Goal: Task Accomplishment & Management: Complete application form

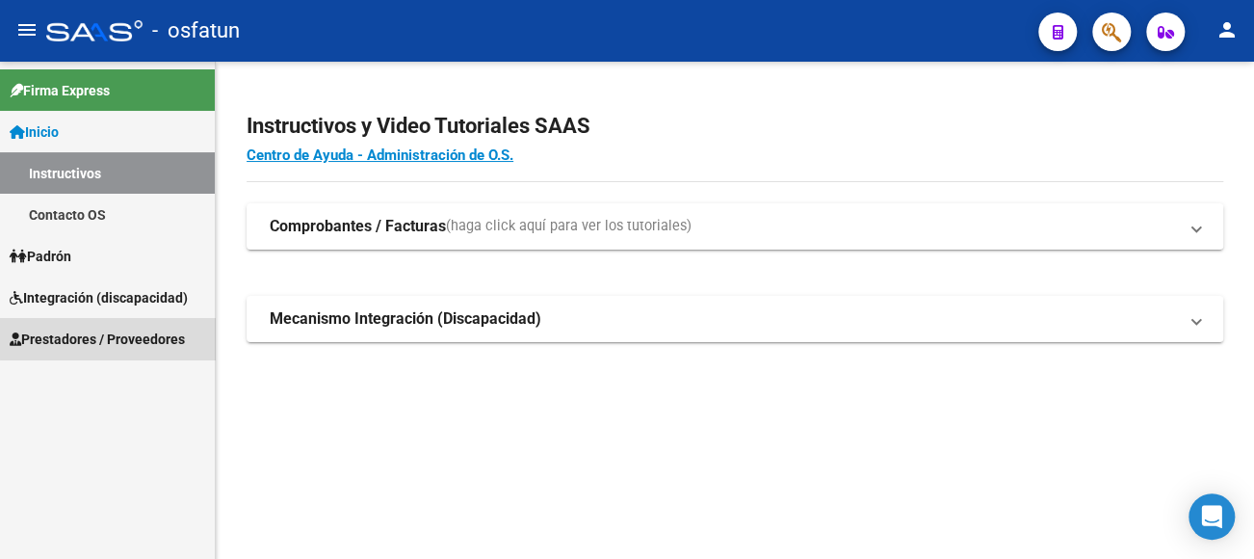
click at [113, 330] on span "Prestadores / Proveedores" at bounding box center [97, 338] width 175 height 21
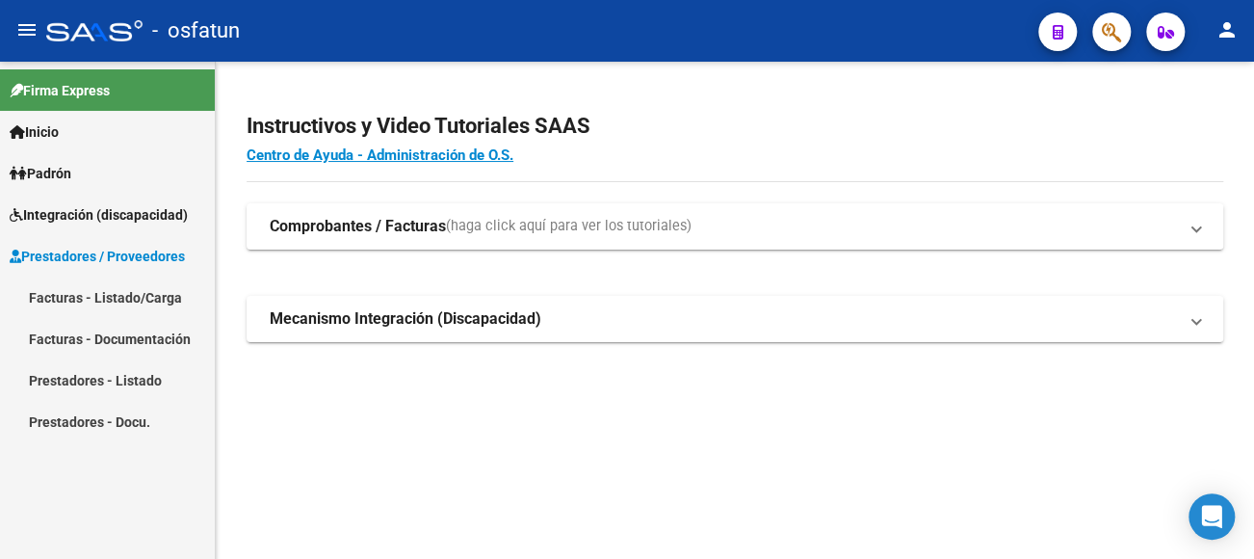
click at [110, 335] on link "Facturas - Documentación" at bounding box center [107, 338] width 215 height 41
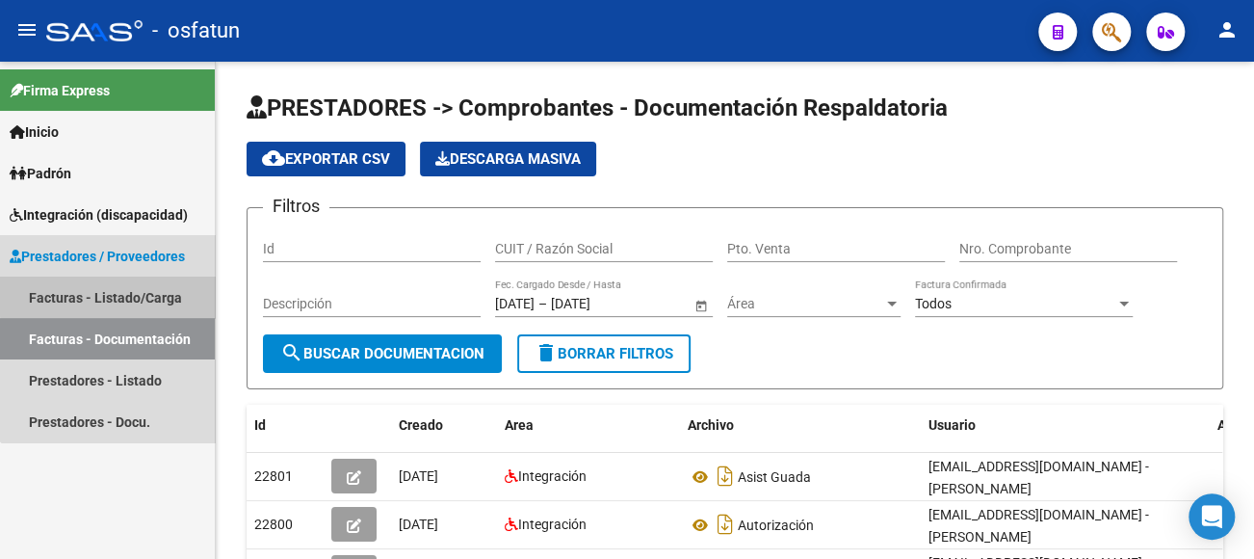
click at [146, 294] on link "Facturas - Listado/Carga" at bounding box center [107, 296] width 215 height 41
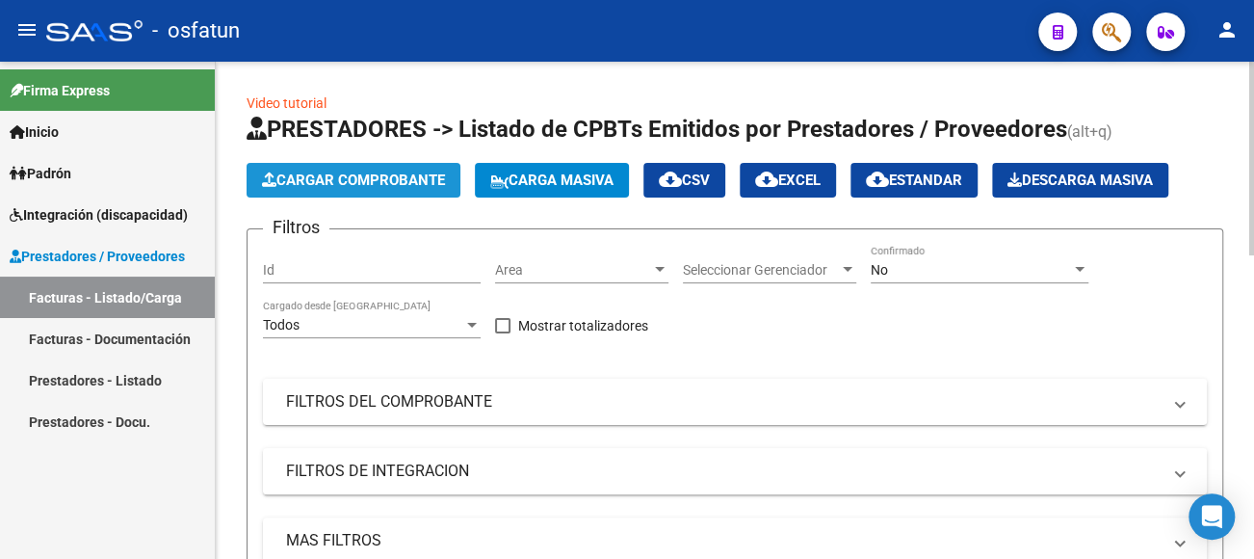
click at [349, 178] on span "Cargar Comprobante" at bounding box center [353, 179] width 183 height 17
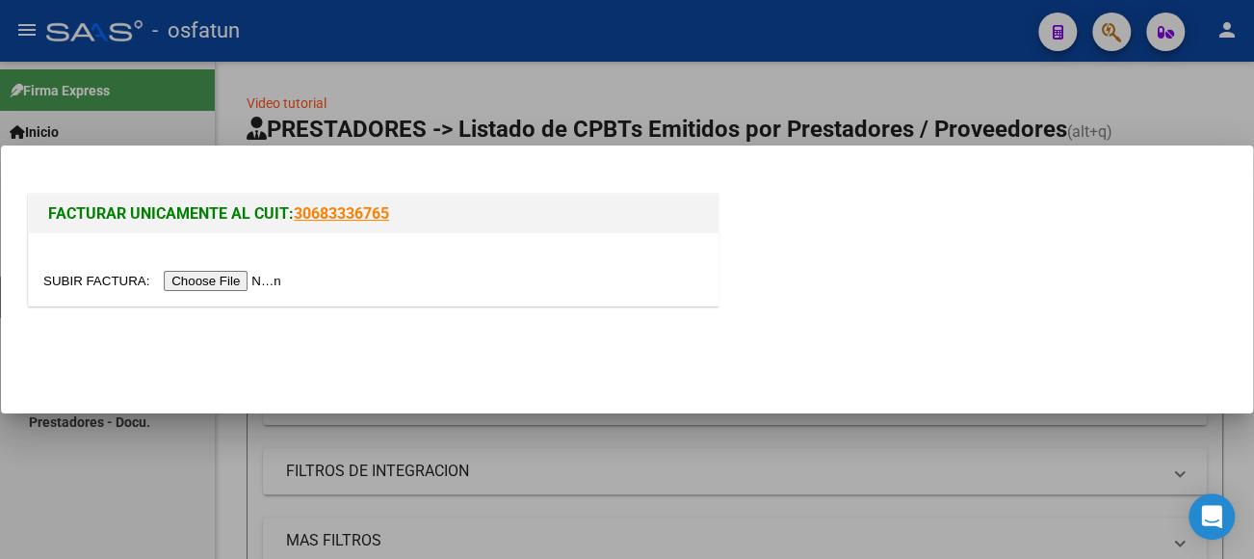
click at [243, 285] on input "file" at bounding box center [165, 281] width 244 height 20
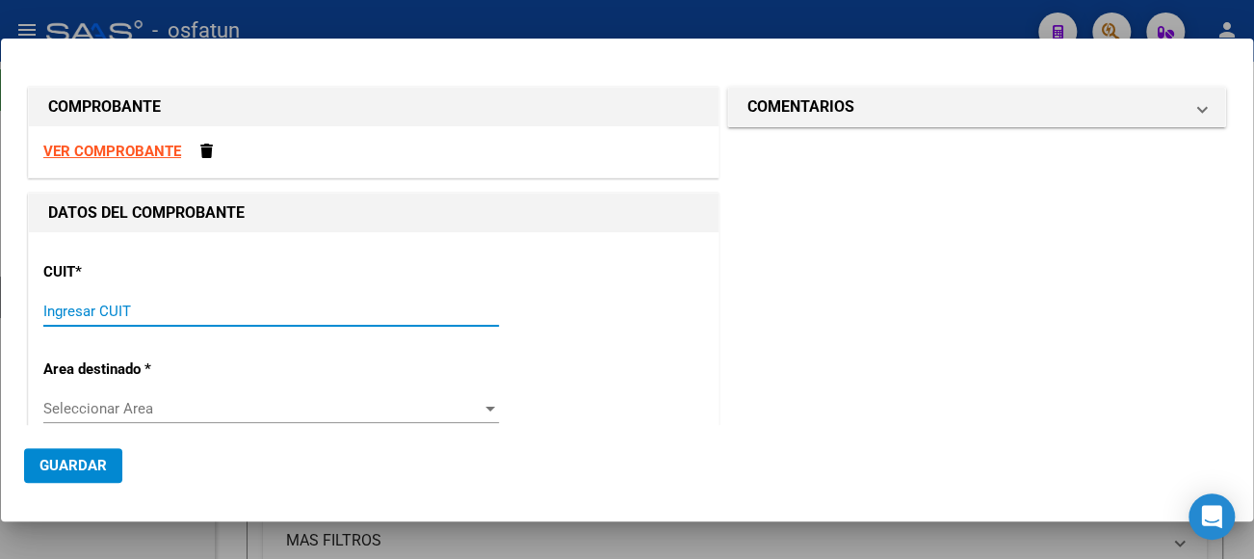
click at [109, 310] on input "Ingresar CUIT" at bounding box center [271, 310] width 456 height 17
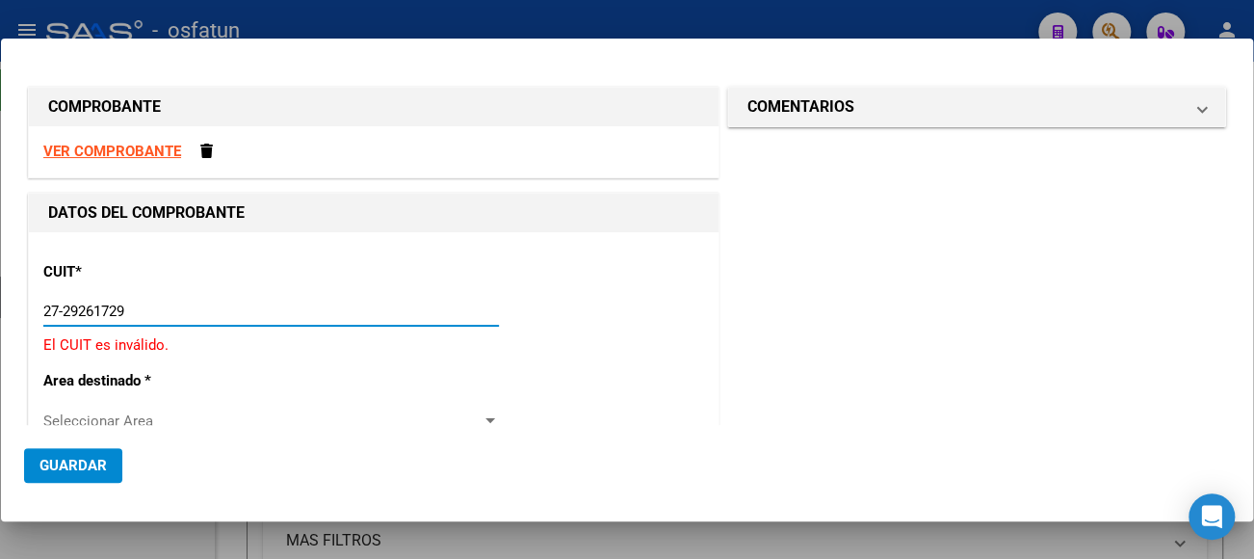
type input "27-29261729-7"
type input "2"
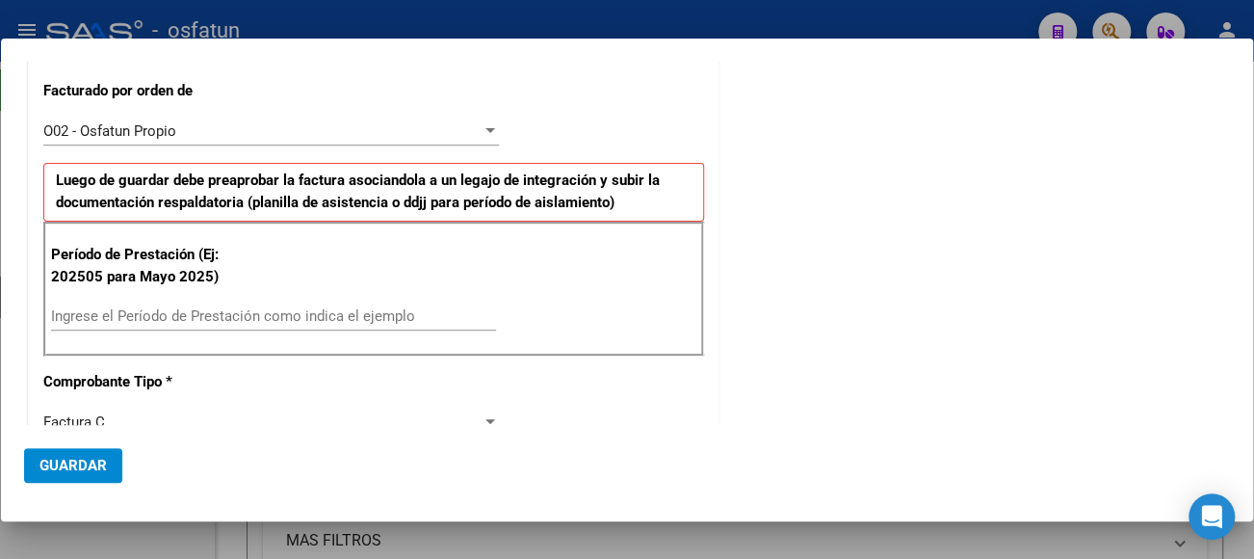
scroll to position [482, 0]
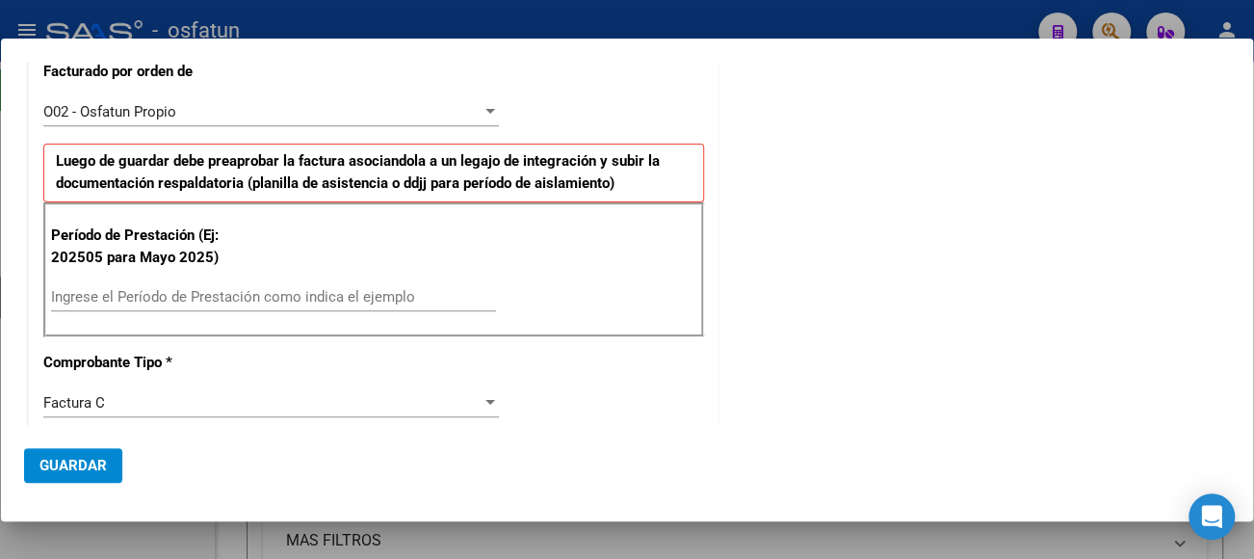
type input "27-29261729-7"
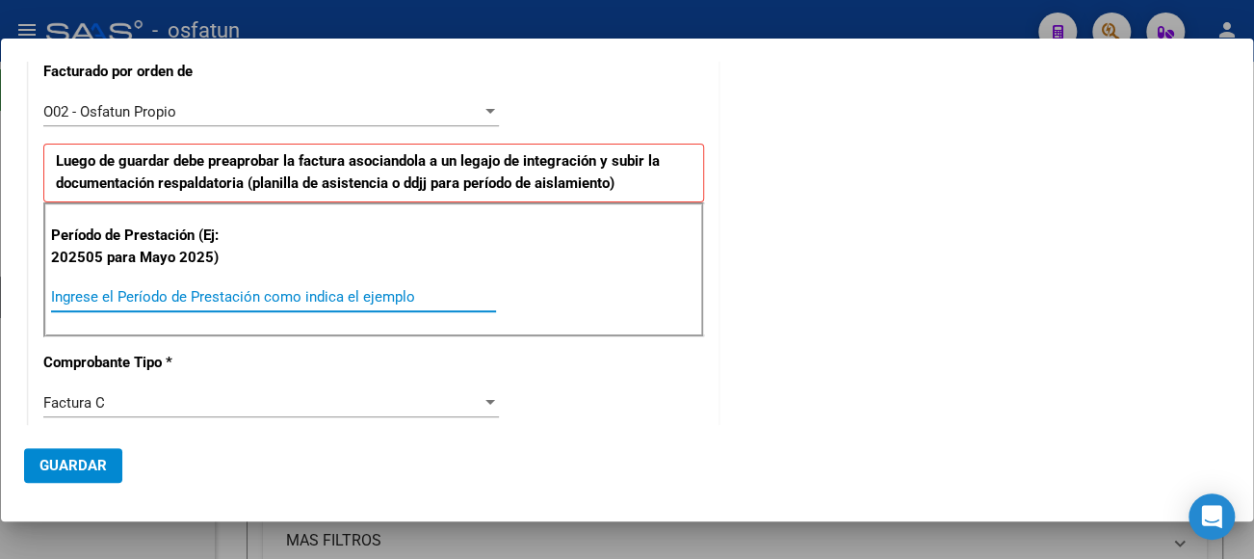
click at [179, 295] on input "Ingrese el Período de Prestación como indica el ejemplo" at bounding box center [273, 296] width 445 height 17
type input "202508"
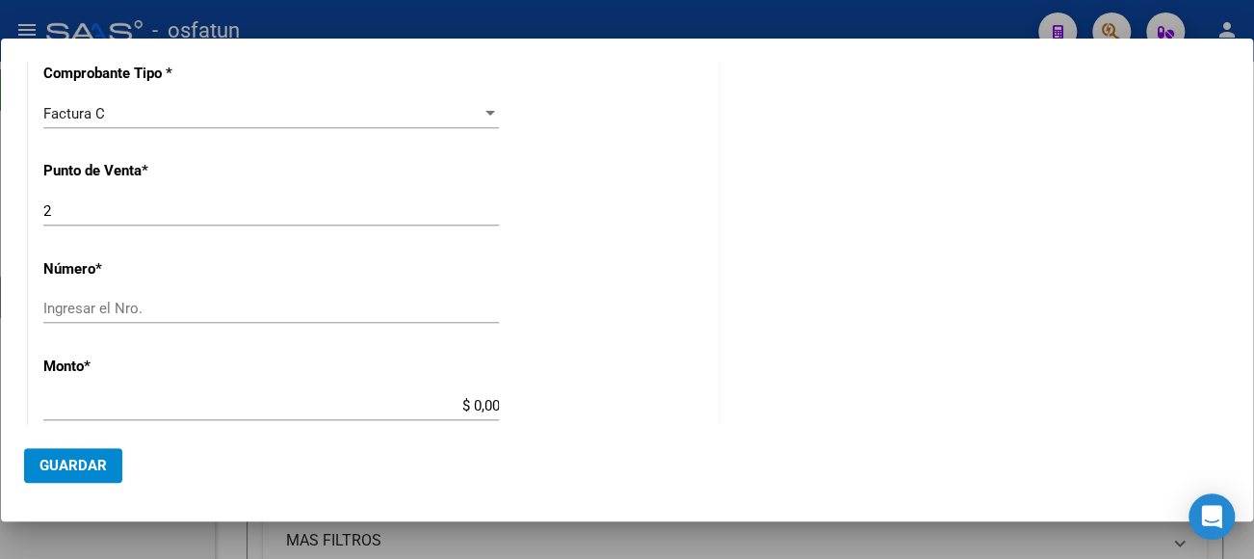
scroll to position [867, 0]
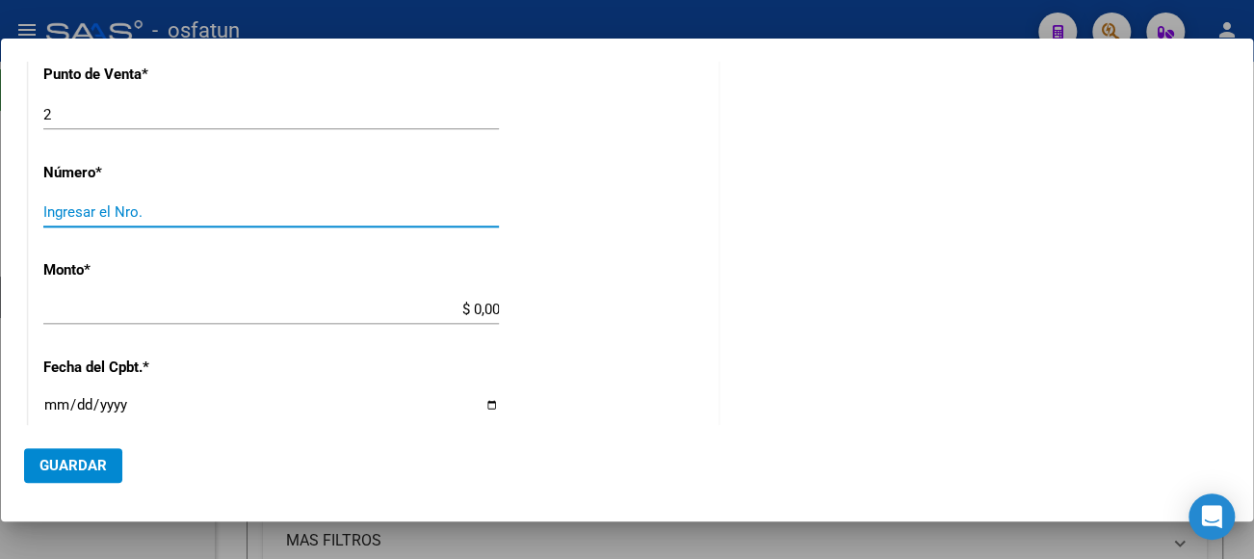
click at [128, 213] on input "Ingresar el Nro." at bounding box center [271, 211] width 456 height 17
type input "635"
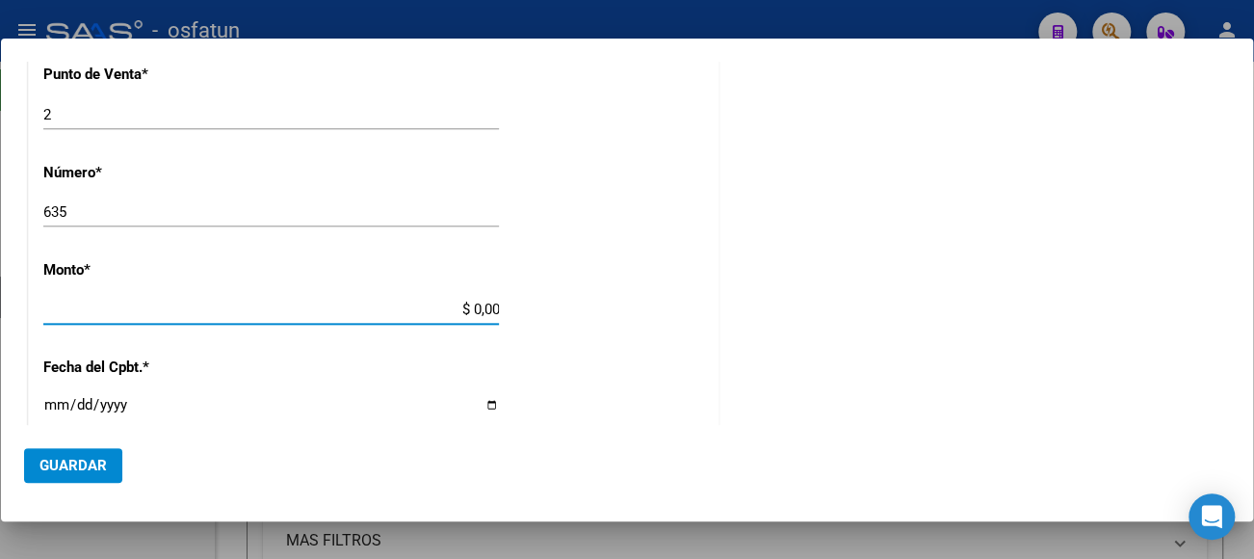
click at [162, 310] on input "$ 0,00" at bounding box center [271, 309] width 456 height 17
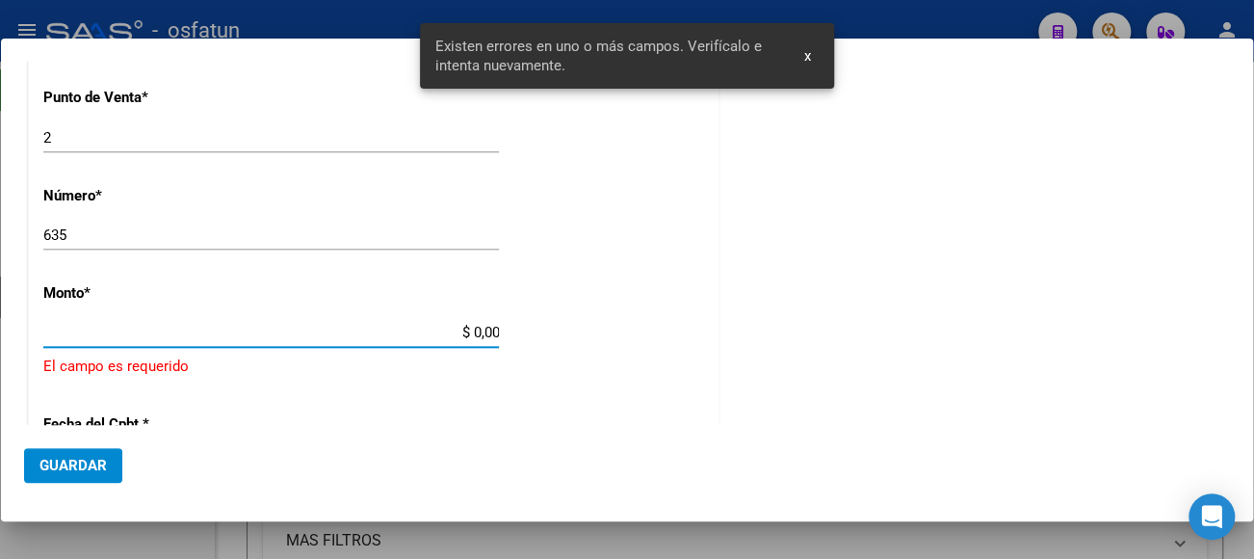
scroll to position [825, 0]
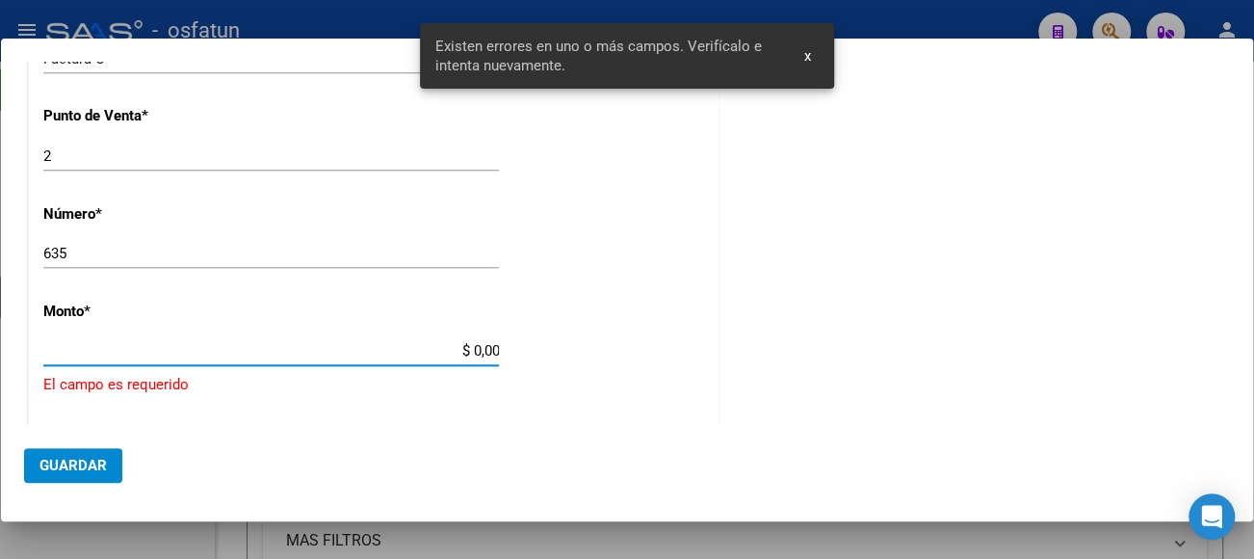
click at [476, 345] on input "$ 0,00" at bounding box center [271, 350] width 456 height 17
click at [473, 346] on input "$ 0,00" at bounding box center [271, 350] width 456 height 17
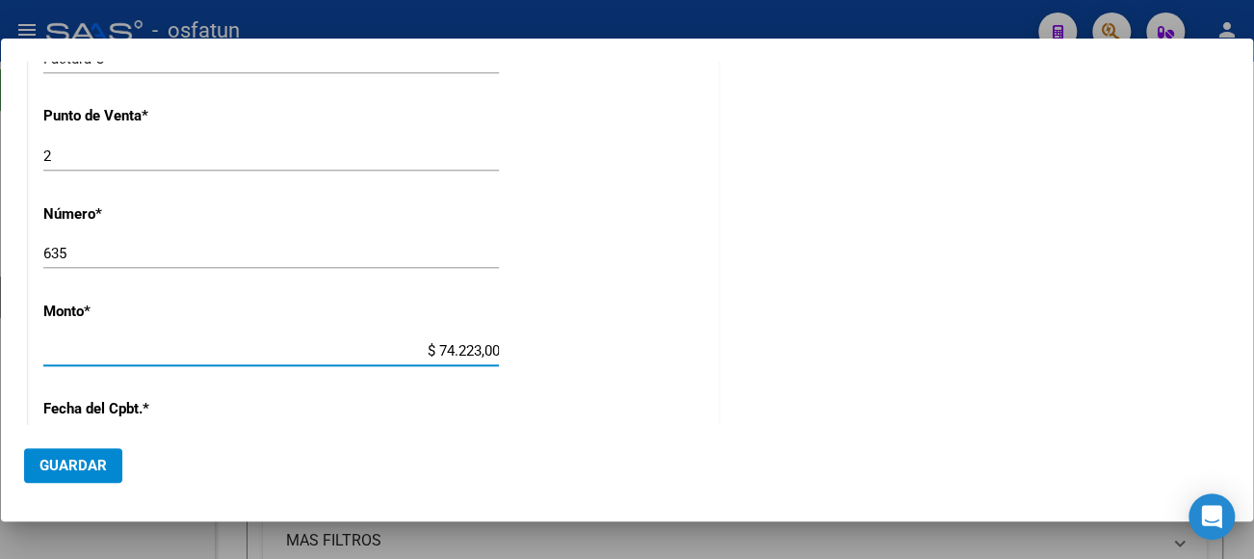
click at [490, 344] on input "$ 74.223,00" at bounding box center [271, 350] width 456 height 17
type input "$ 74.223,66"
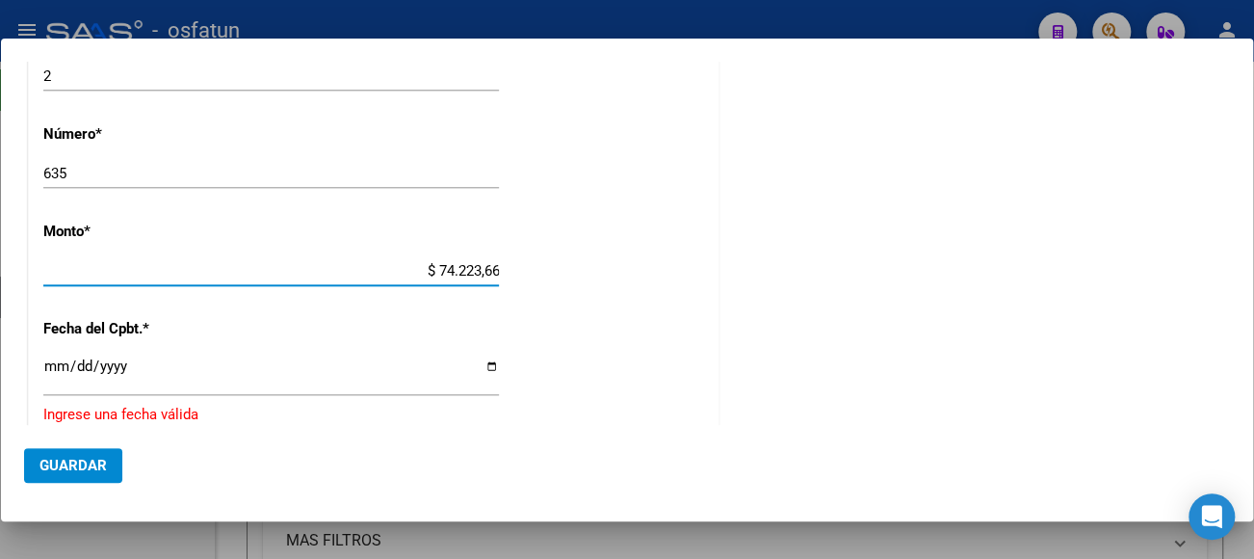
scroll to position [1018, 0]
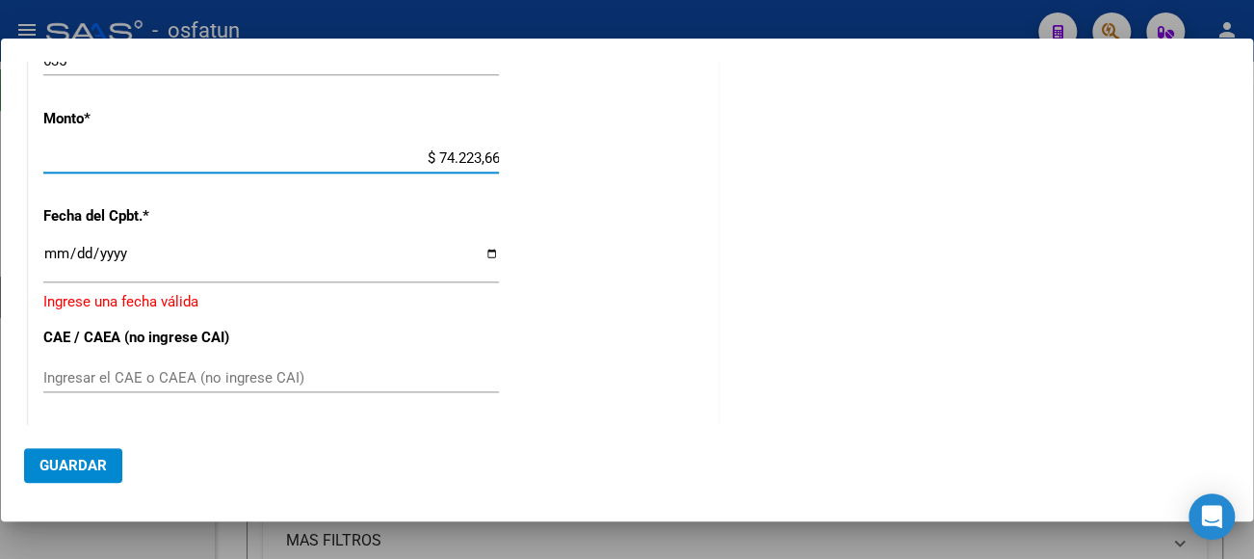
click at [50, 246] on input "Ingresar la fecha" at bounding box center [271, 261] width 456 height 31
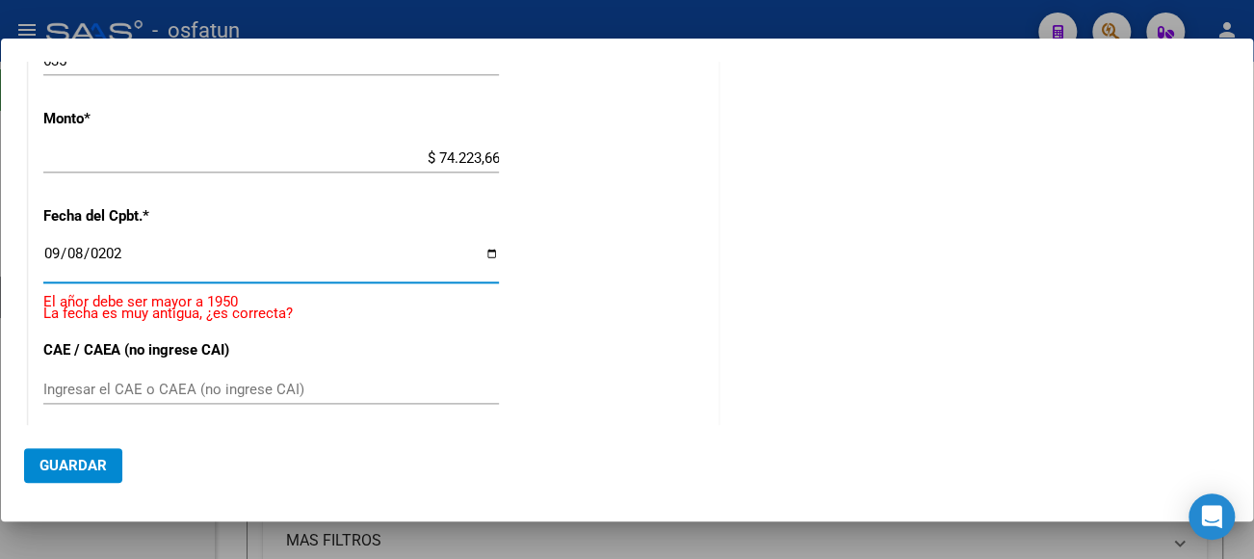
type input "[DATE]"
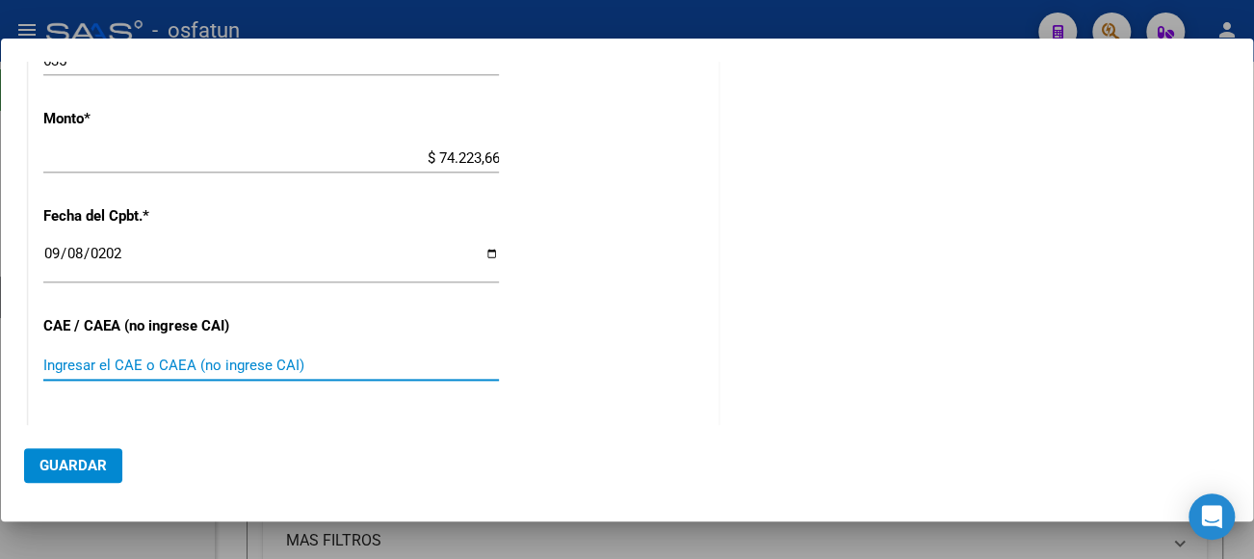
click at [119, 367] on input "Ingresar el CAE o CAEA (no ingrese CAI)" at bounding box center [271, 364] width 456 height 17
type input "75367290245850"
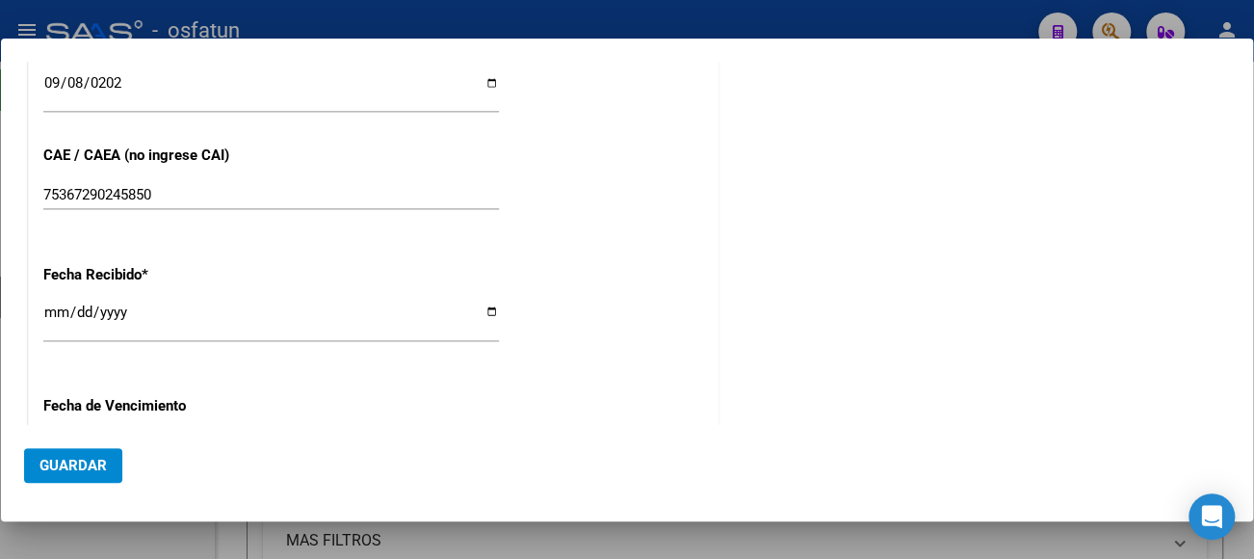
scroll to position [1307, 0]
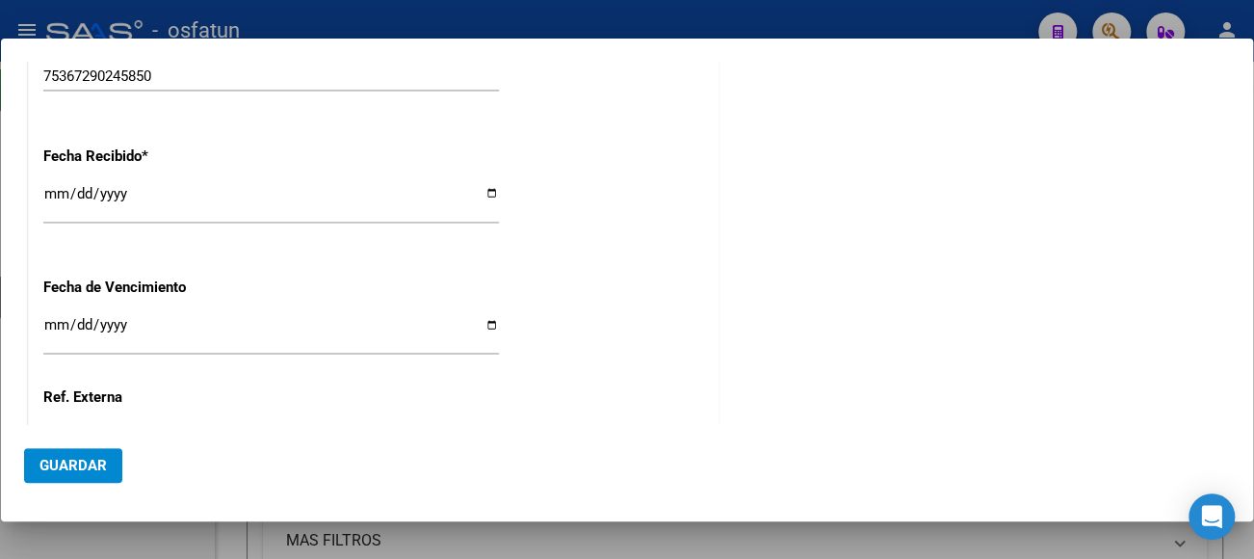
click at [50, 317] on input "Ingresar la fecha" at bounding box center [271, 332] width 456 height 31
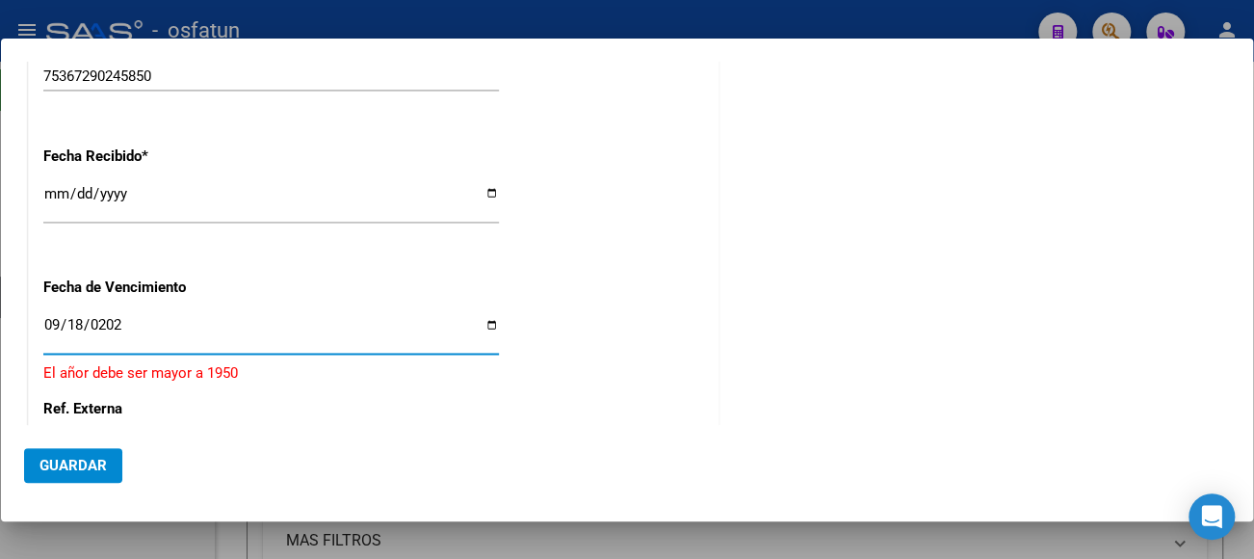
type input "[DATE]"
click at [93, 463] on span "Guardar" at bounding box center [72, 465] width 67 height 17
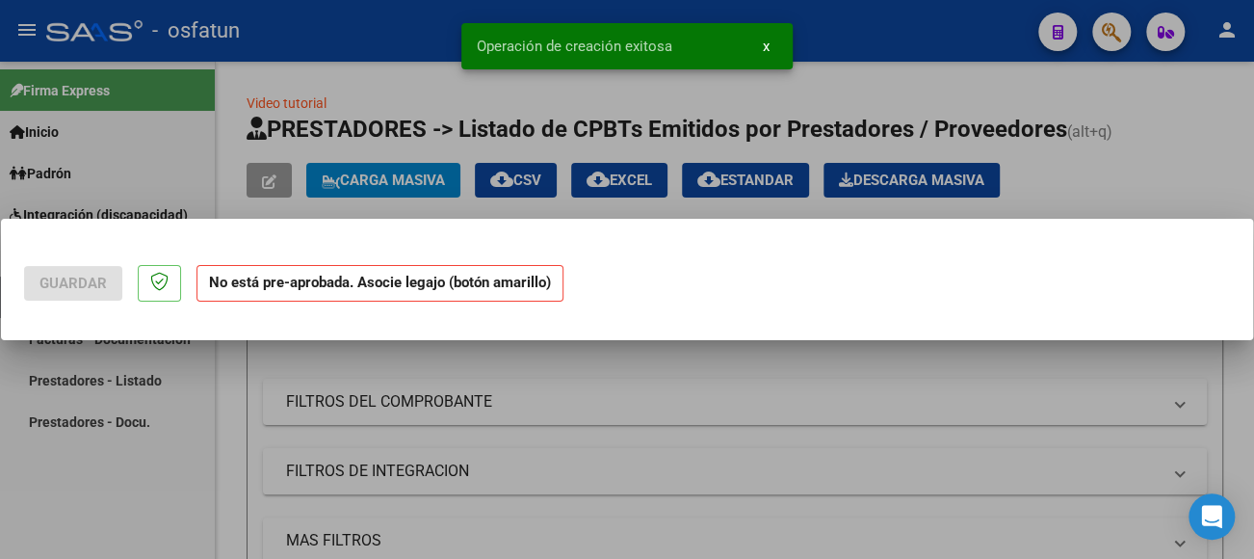
scroll to position [0, 0]
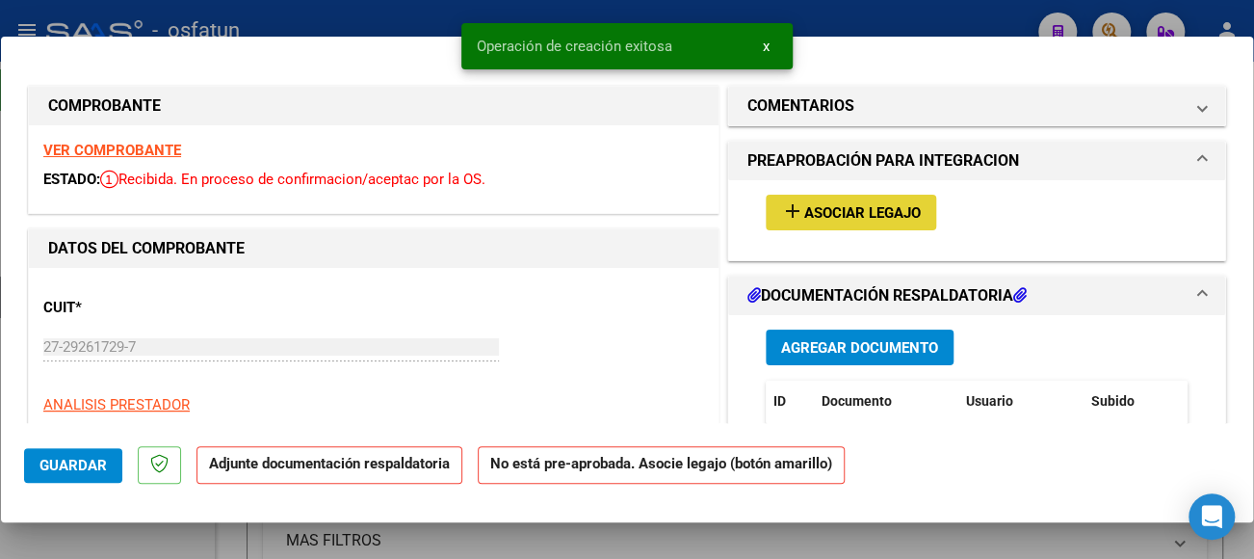
click at [878, 219] on span "Asociar Legajo" at bounding box center [862, 212] width 117 height 17
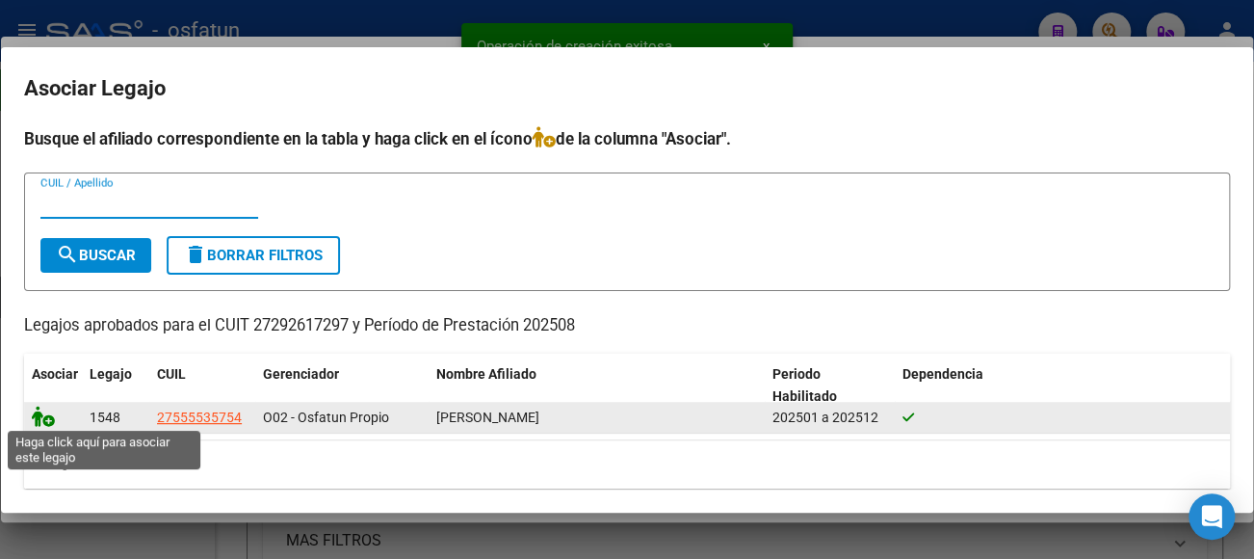
click at [48, 410] on icon at bounding box center [43, 415] width 23 height 21
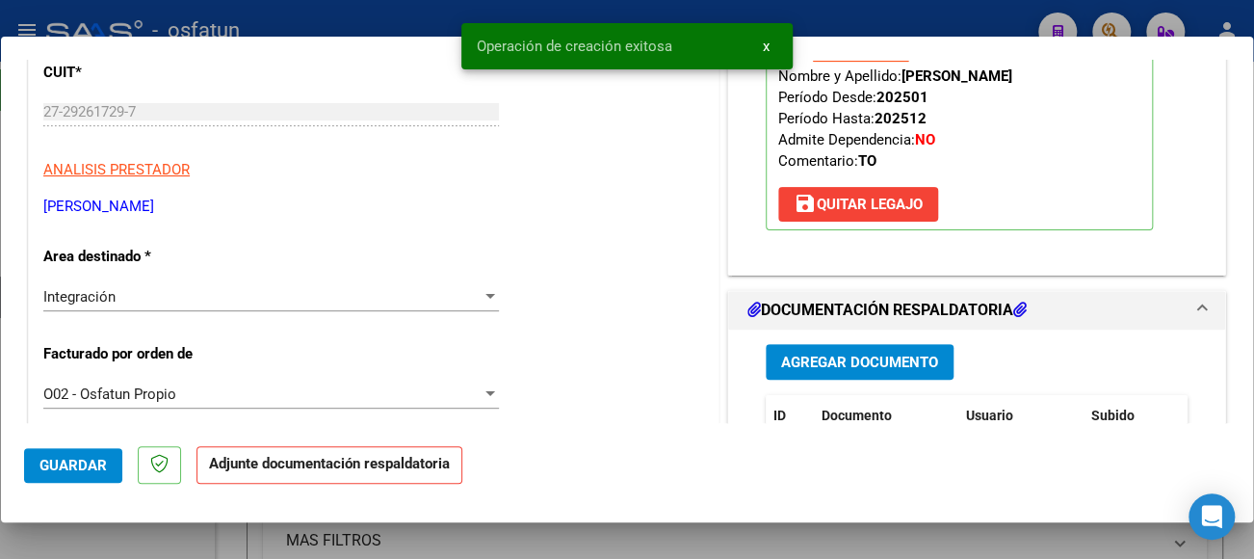
scroll to position [289, 0]
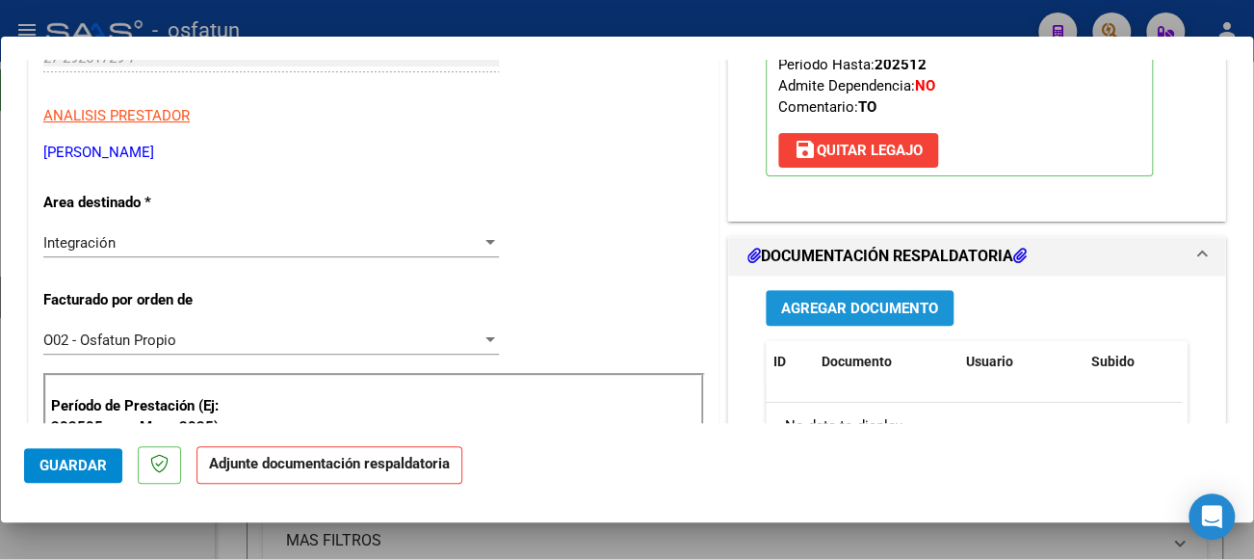
click at [862, 300] on span "Agregar Documento" at bounding box center [859, 308] width 157 height 17
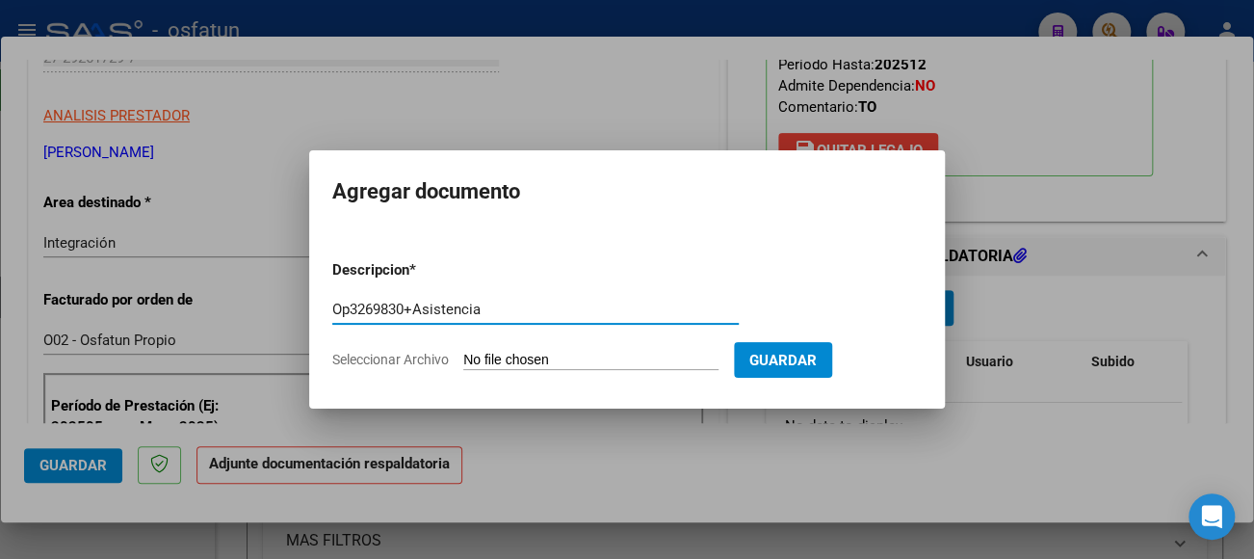
type input "Op3269830+Asistencia"
click at [611, 354] on input "Seleccionar Archivo" at bounding box center [590, 361] width 255 height 18
type input "C:\fakepath\CamScanner [DATE] 09.22.pdf"
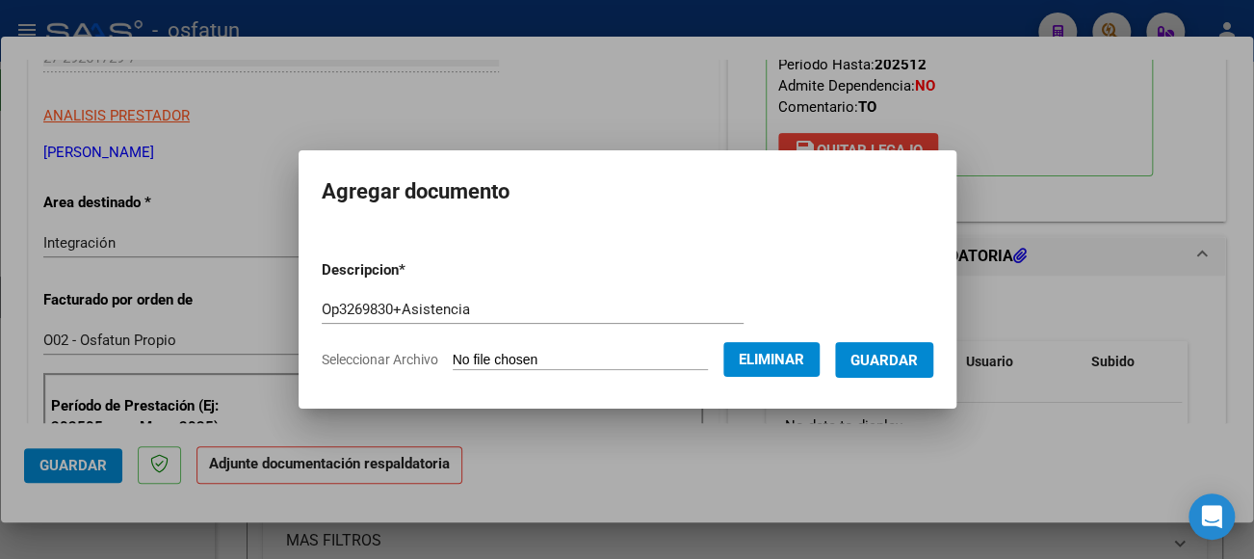
click at [906, 352] on span "Guardar" at bounding box center [883, 360] width 67 height 17
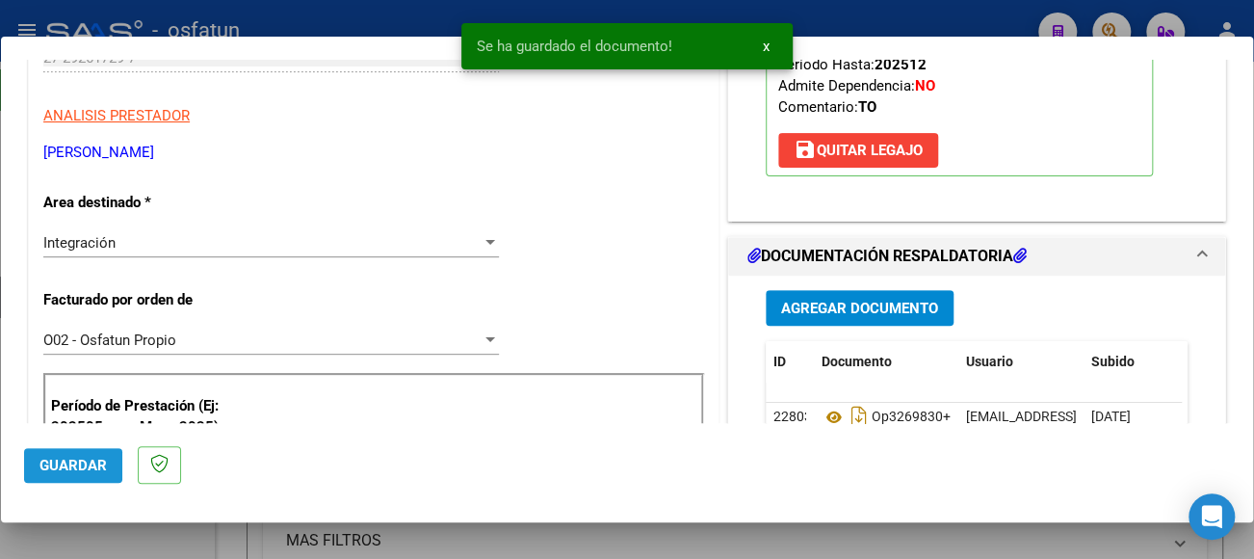
click at [75, 459] on span "Guardar" at bounding box center [72, 465] width 67 height 17
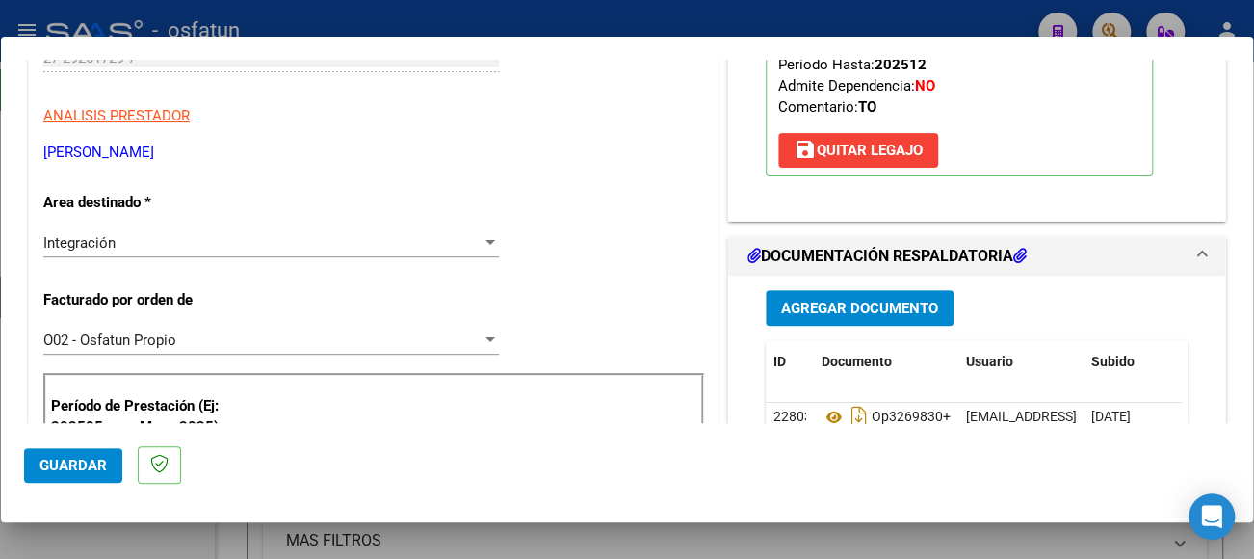
type input "$ 0,00"
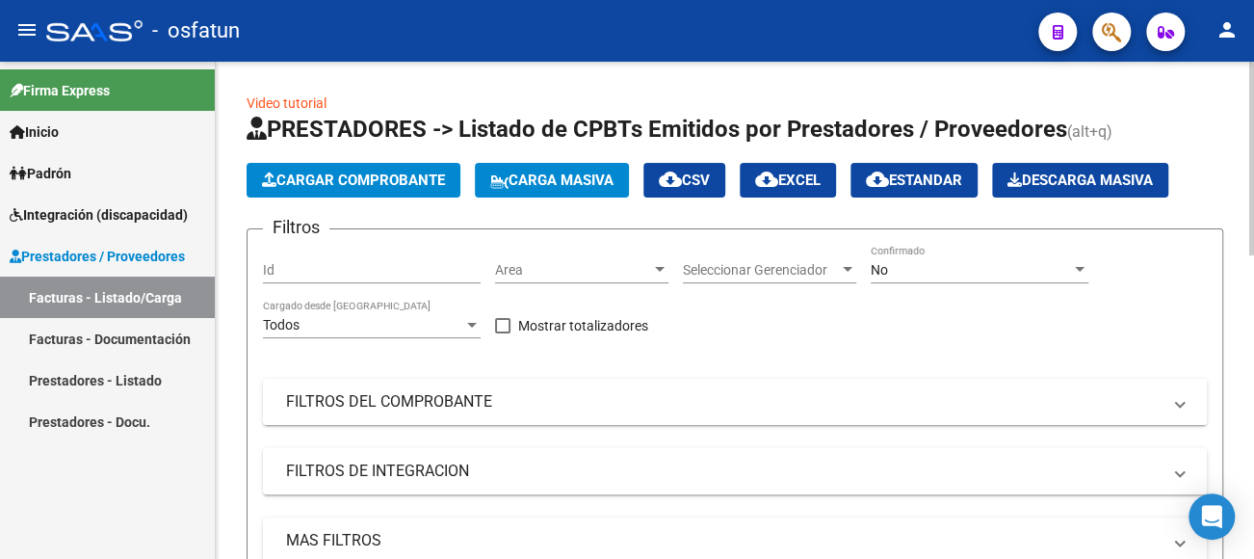
click at [386, 390] on mat-expansion-panel-header "FILTROS DEL COMPROBANTE" at bounding box center [735, 402] width 944 height 46
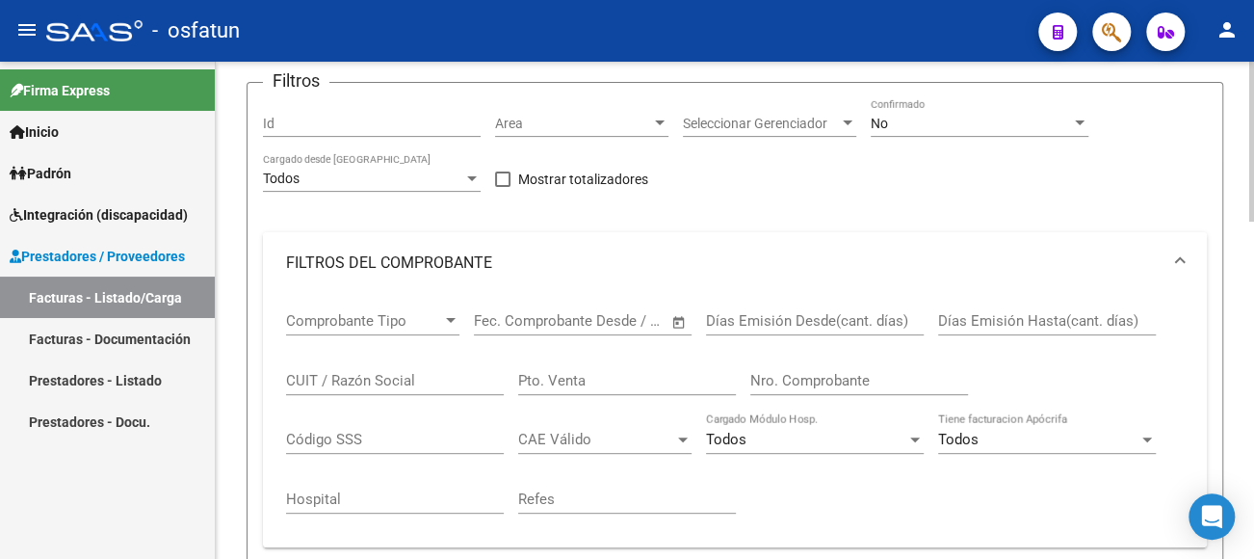
scroll to position [193, 0]
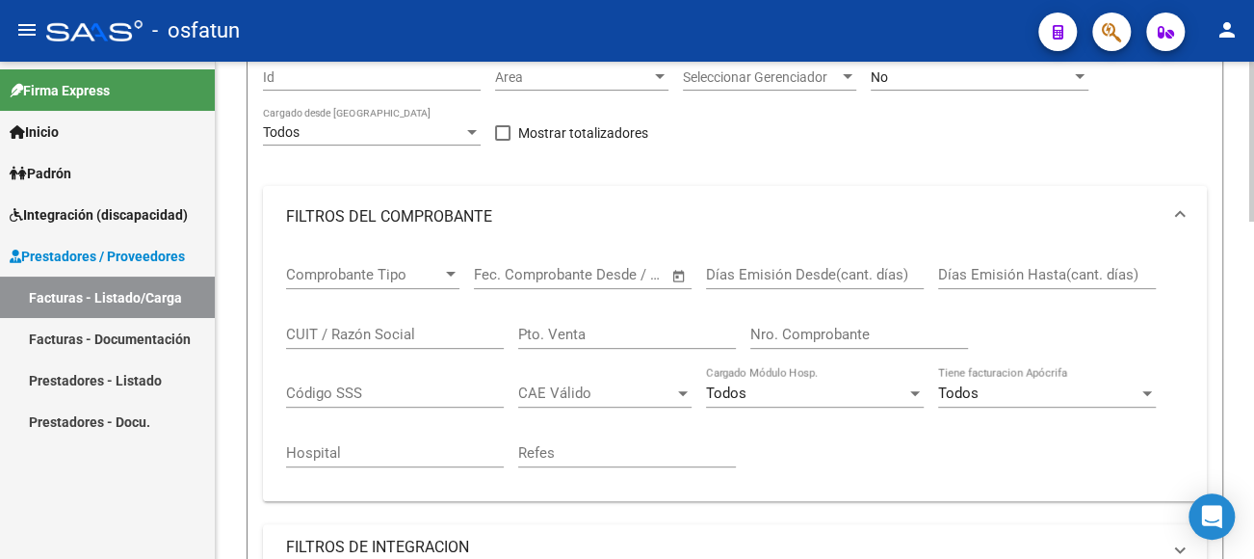
click at [314, 335] on input "CUIT / Razón Social" at bounding box center [395, 334] width 218 height 17
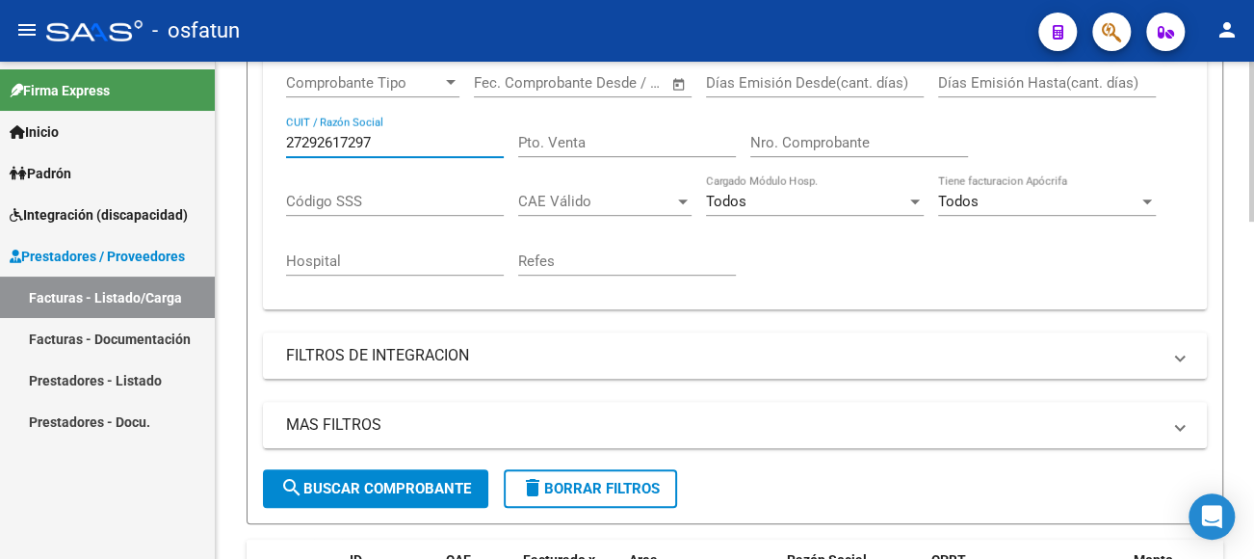
scroll to position [385, 0]
type input "27292617297"
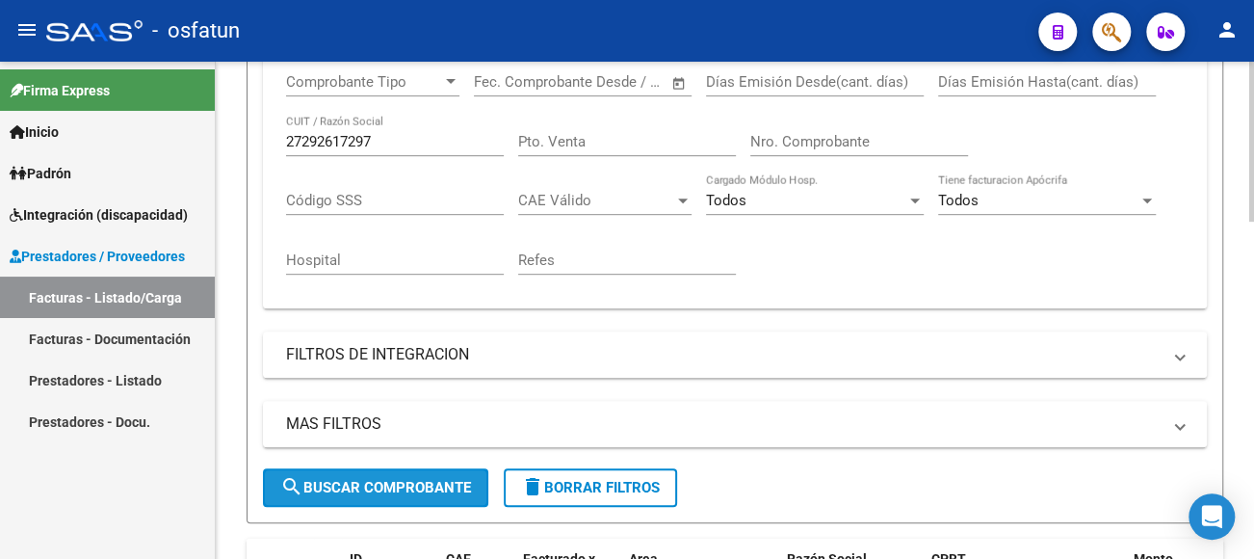
click at [386, 499] on button "search Buscar Comprobante" at bounding box center [375, 487] width 225 height 39
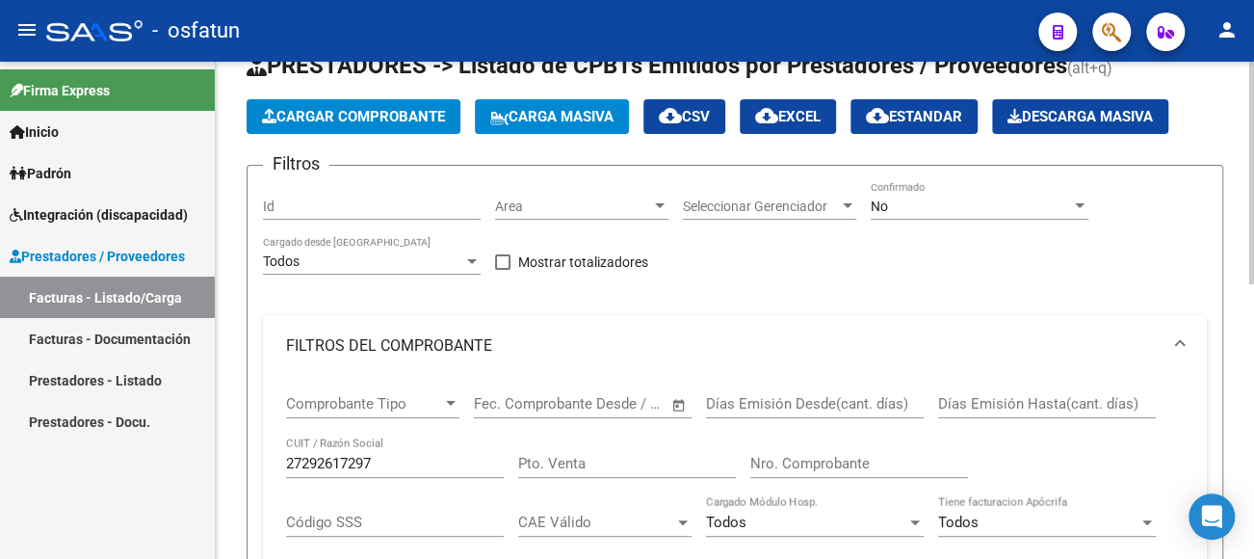
scroll to position [0, 0]
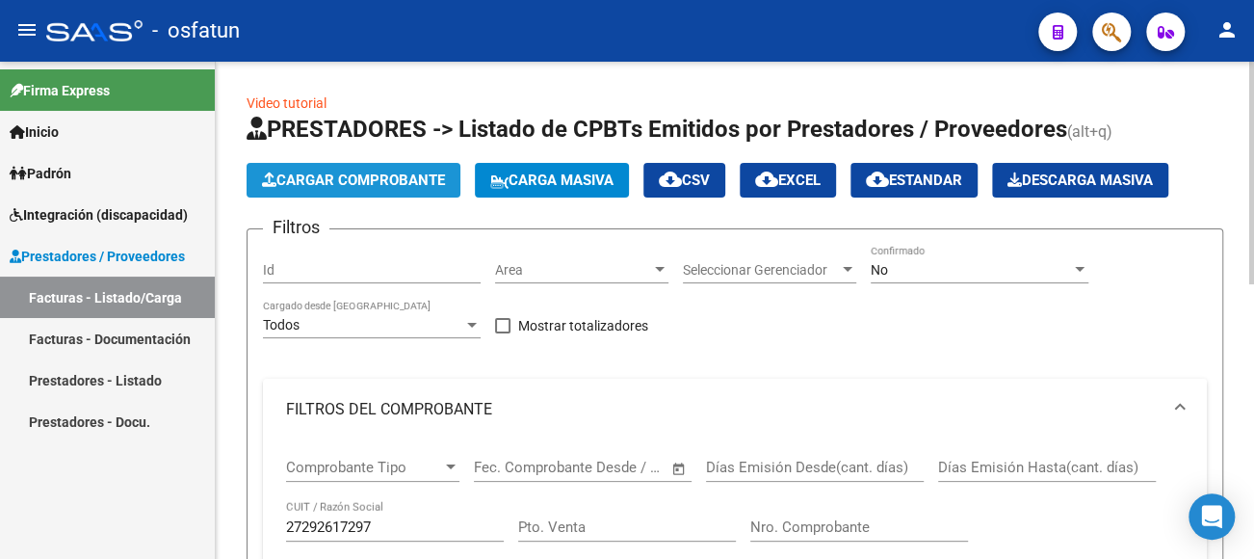
click at [393, 171] on span "Cargar Comprobante" at bounding box center [353, 179] width 183 height 17
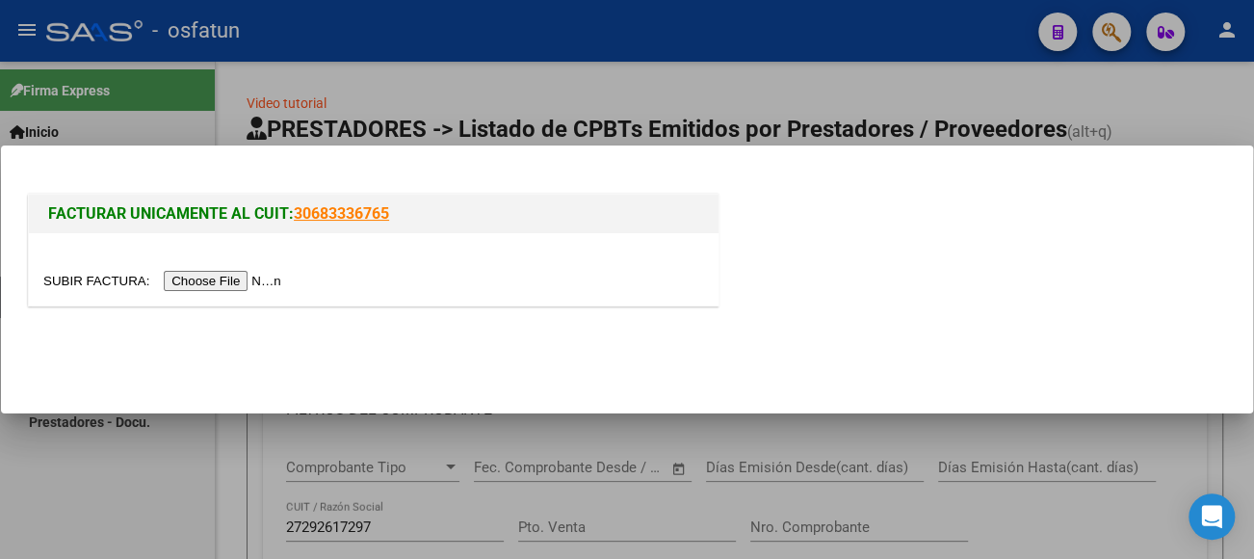
click at [250, 276] on input "file" at bounding box center [165, 281] width 244 height 20
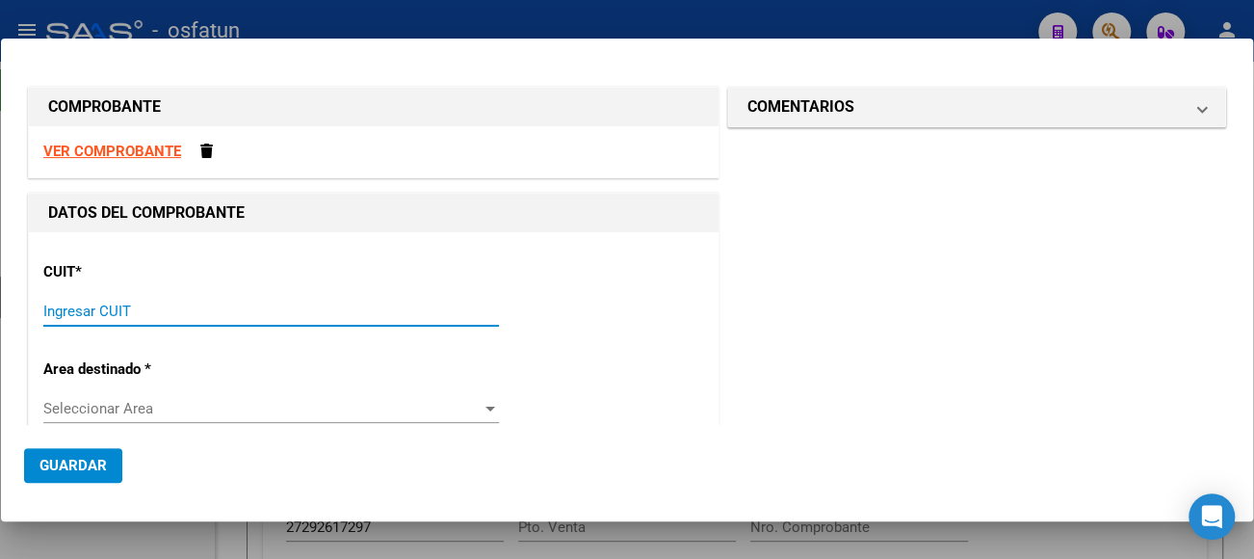
click at [120, 310] on input "Ingresar CUIT" at bounding box center [271, 310] width 456 height 17
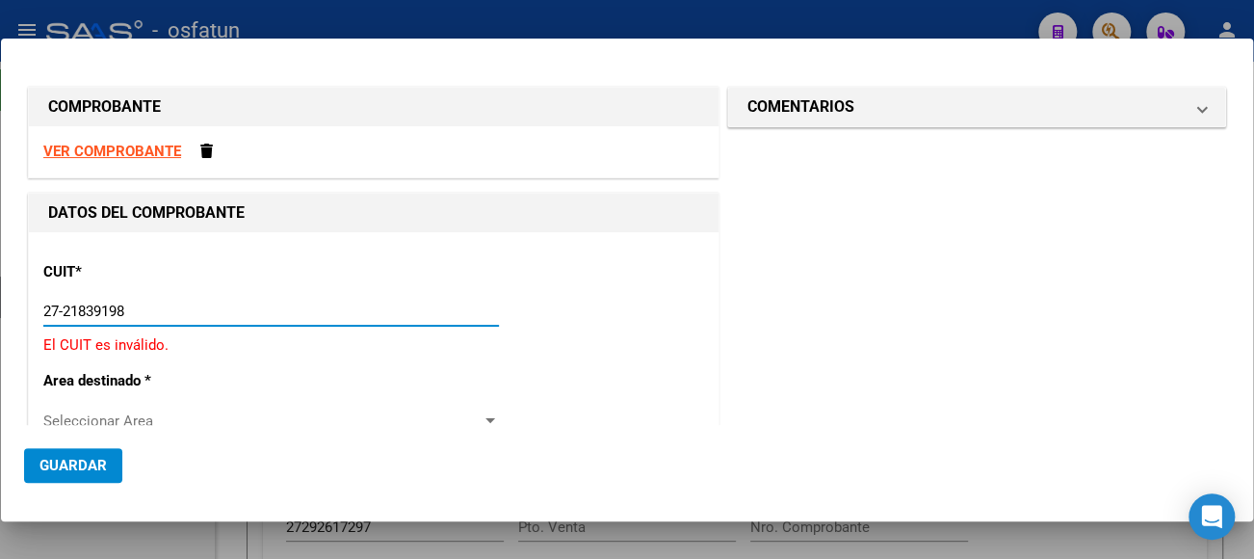
type input "27-21839198-8"
type input "4"
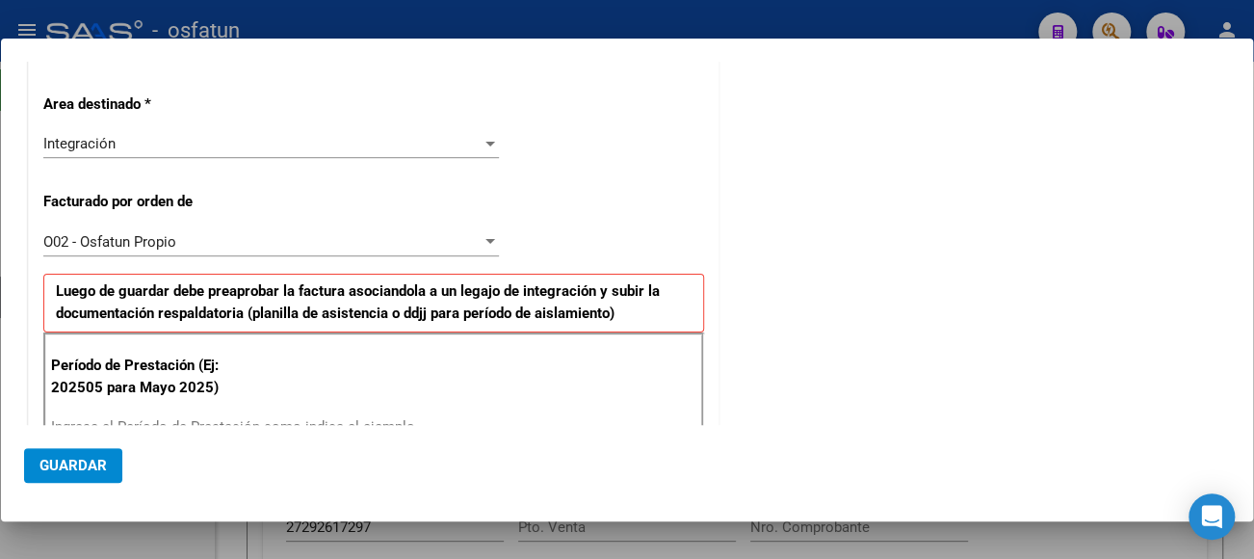
scroll to position [385, 0]
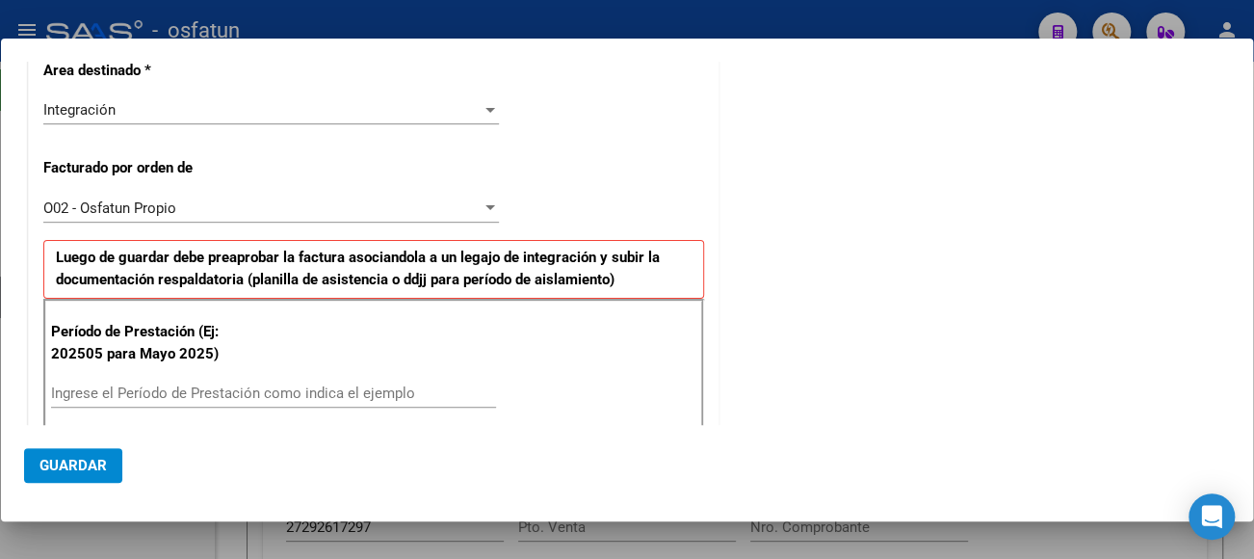
type input "27-21839198-8"
click at [137, 402] on div "Ingrese el Período de Prestación como indica el ejemplo" at bounding box center [273, 393] width 445 height 29
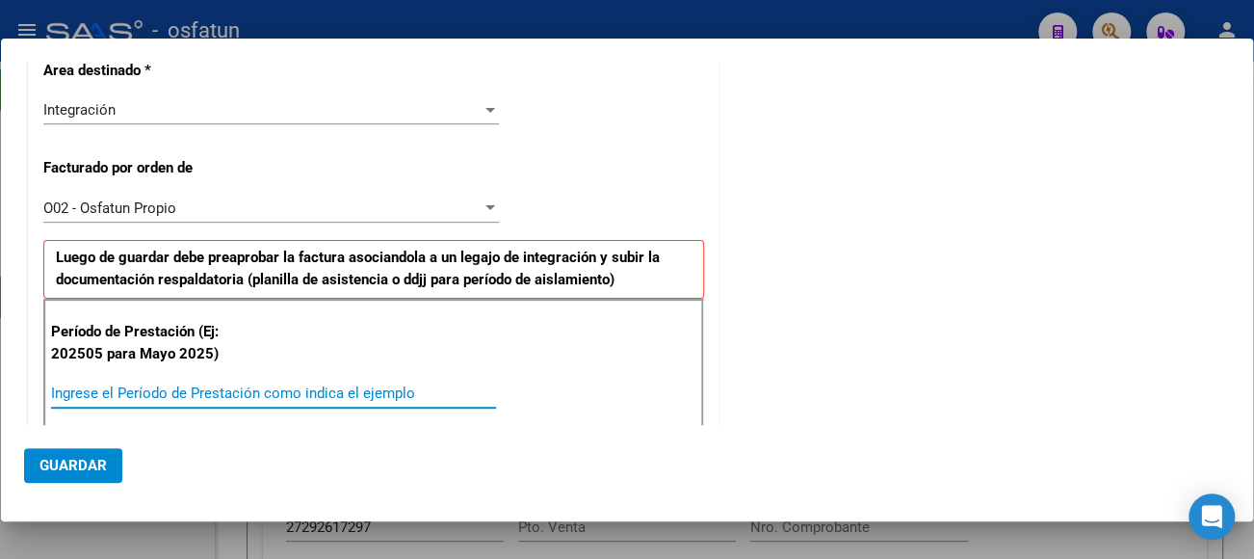
click at [142, 394] on input "Ingrese el Período de Prestación como indica el ejemplo" at bounding box center [273, 392] width 445 height 17
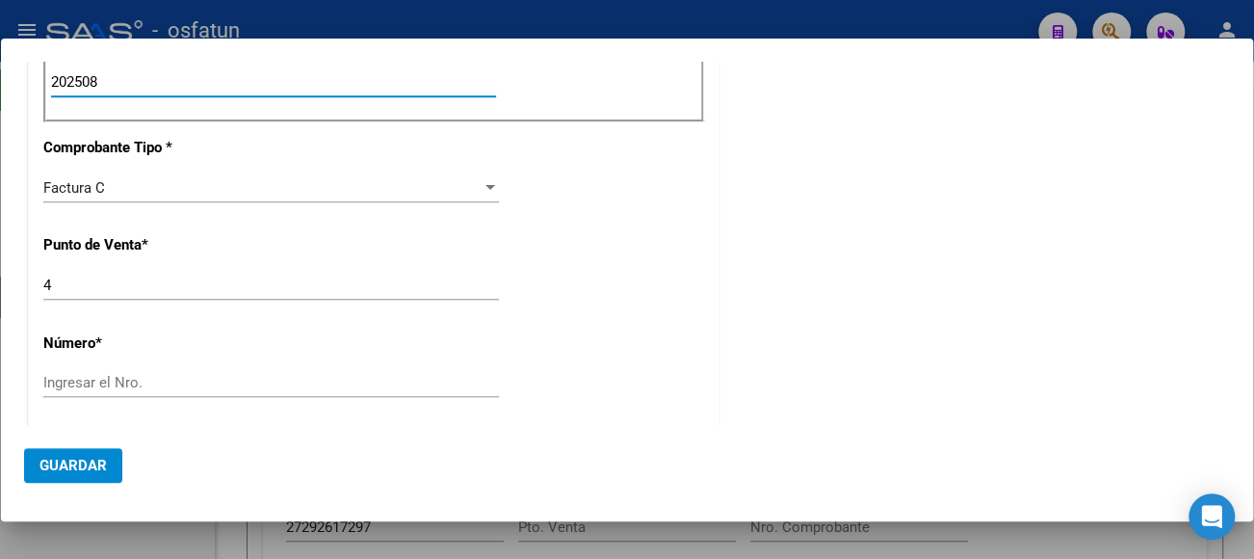
scroll to position [771, 0]
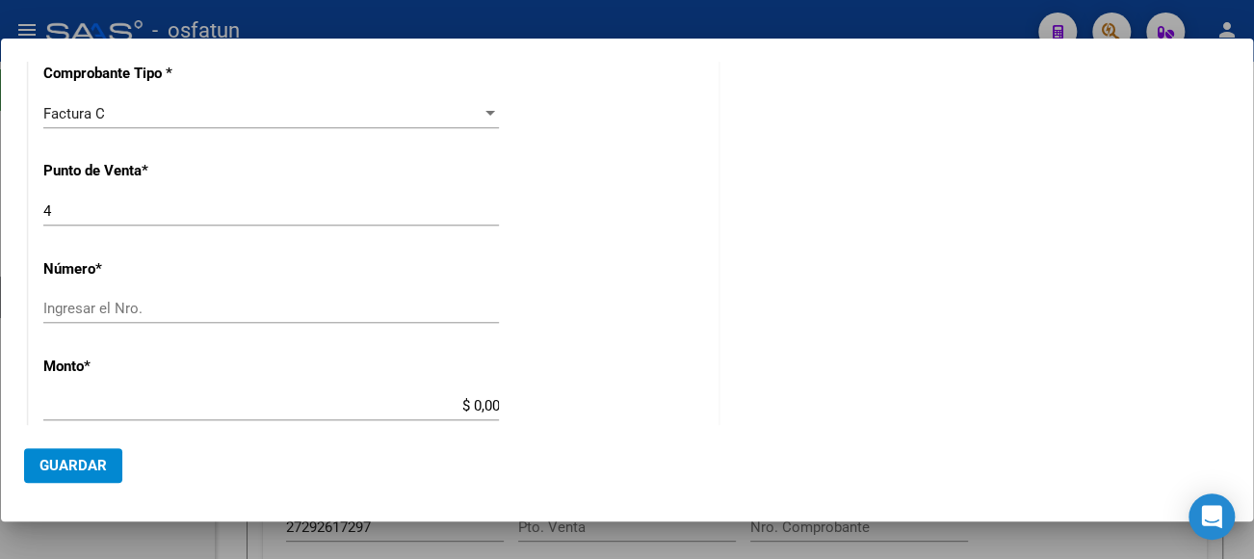
type input "202508"
click at [108, 303] on input "Ingresar el Nro." at bounding box center [271, 308] width 456 height 17
type input "3648"
click at [138, 397] on input "$ 0,00" at bounding box center [271, 405] width 456 height 17
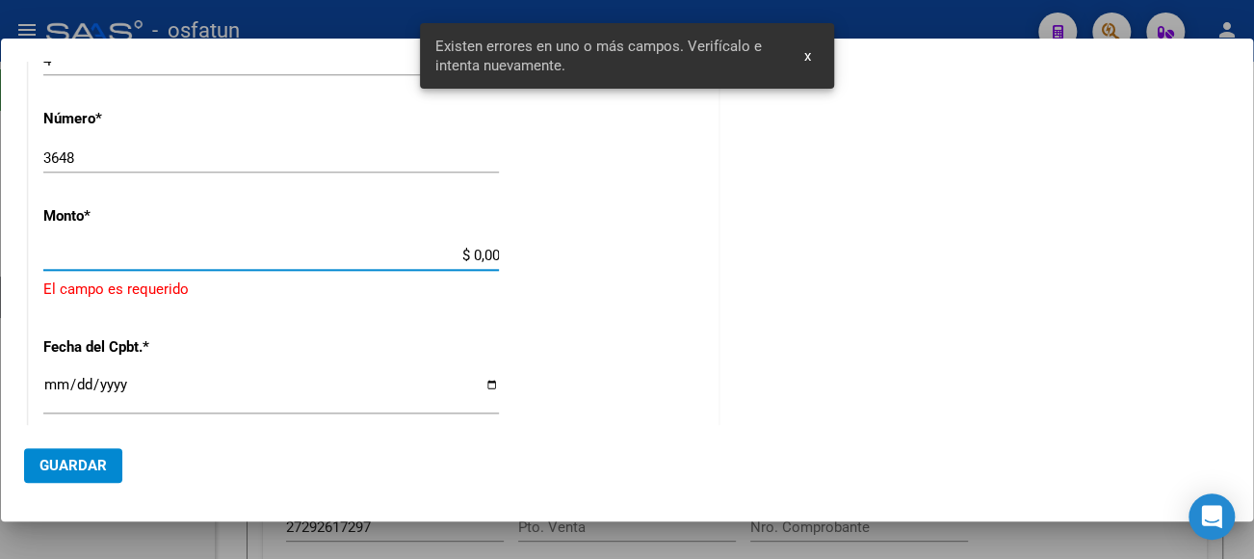
scroll to position [922, 0]
click at [474, 250] on input "$ 0,00" at bounding box center [271, 254] width 456 height 17
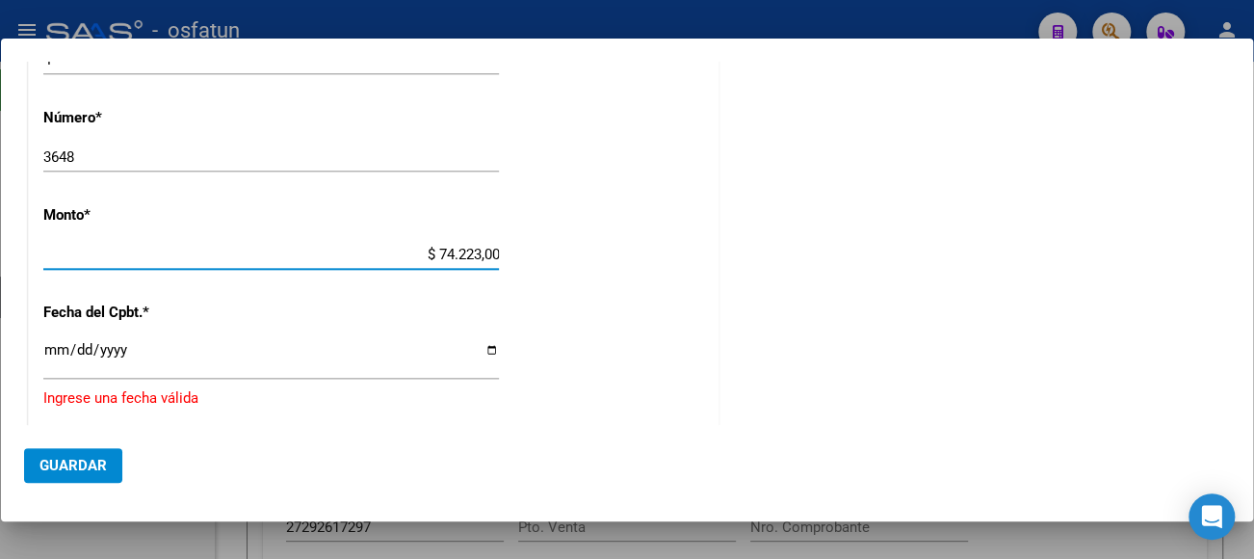
click at [493, 248] on input "$ 74.223,00" at bounding box center [271, 254] width 456 height 17
type input "$ 74.223,66"
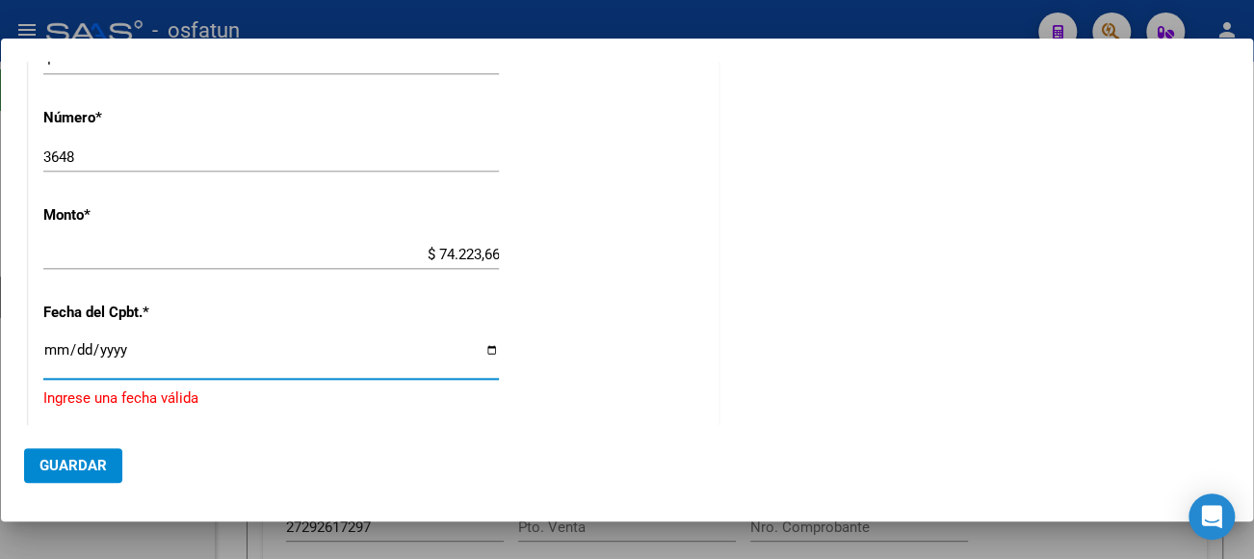
click at [51, 342] on input "Ingresar la fecha" at bounding box center [271, 357] width 456 height 31
type input "[DATE]"
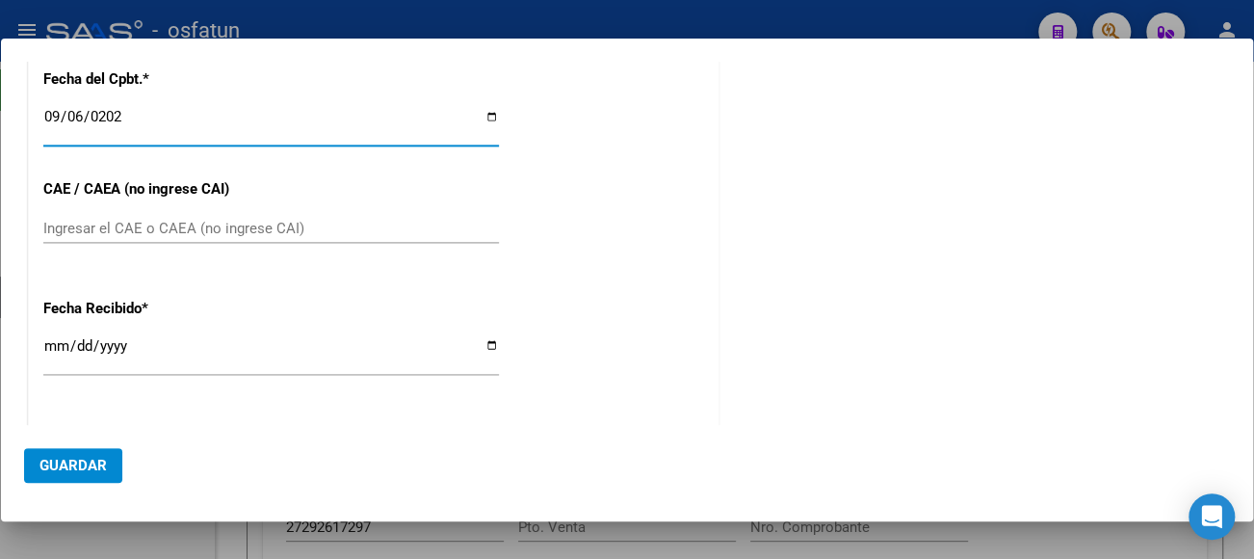
scroll to position [1211, 0]
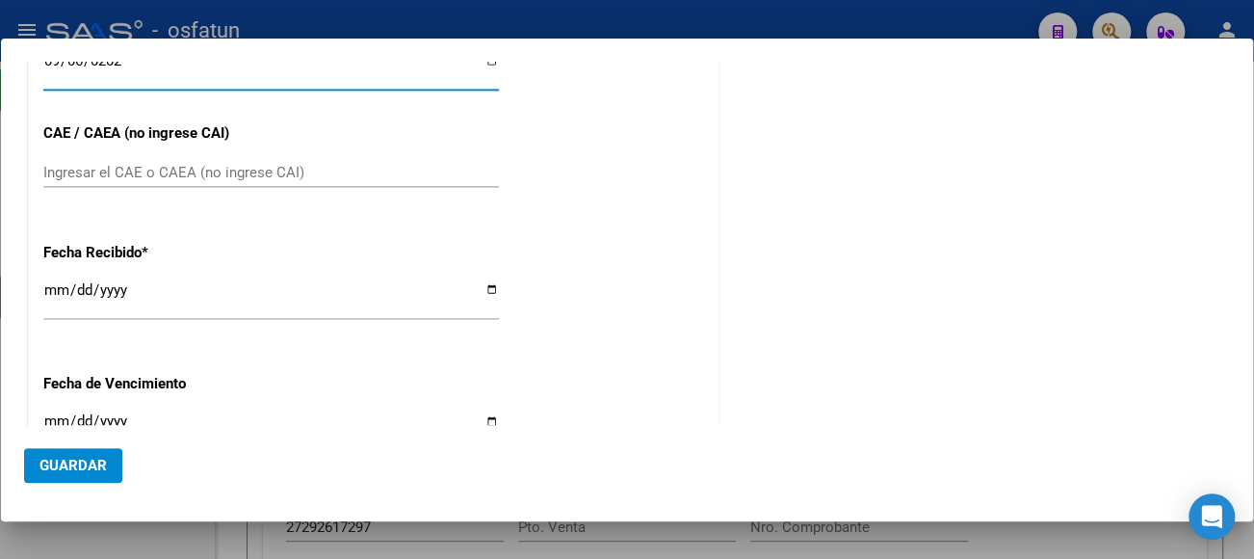
click at [96, 169] on input "Ingresar el CAE o CAEA (no ingrese CAI)" at bounding box center [271, 172] width 456 height 17
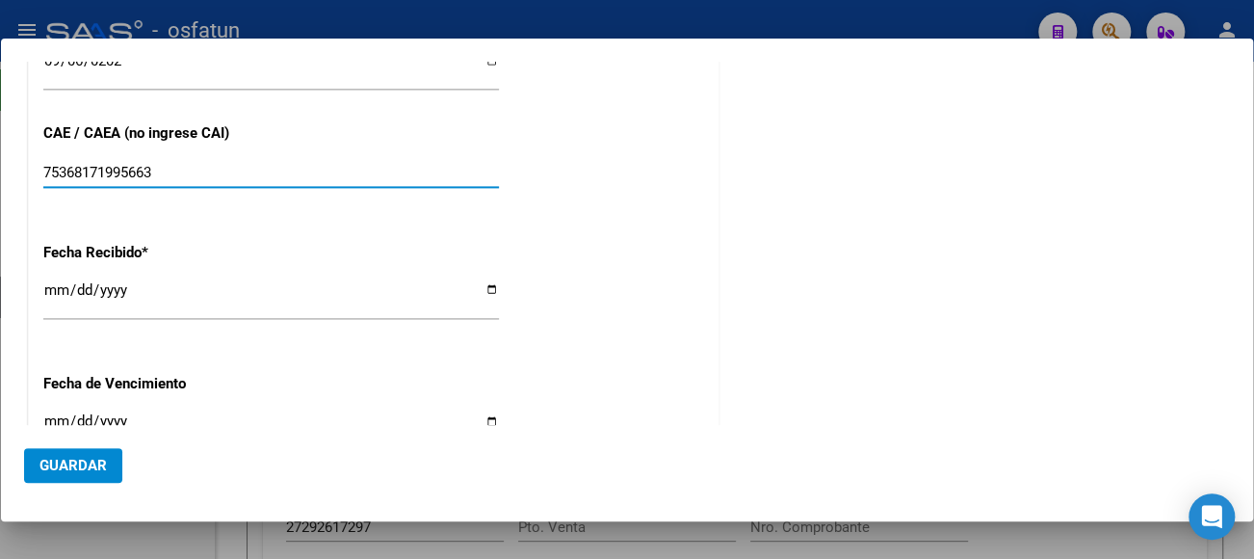
type input "75368171995663"
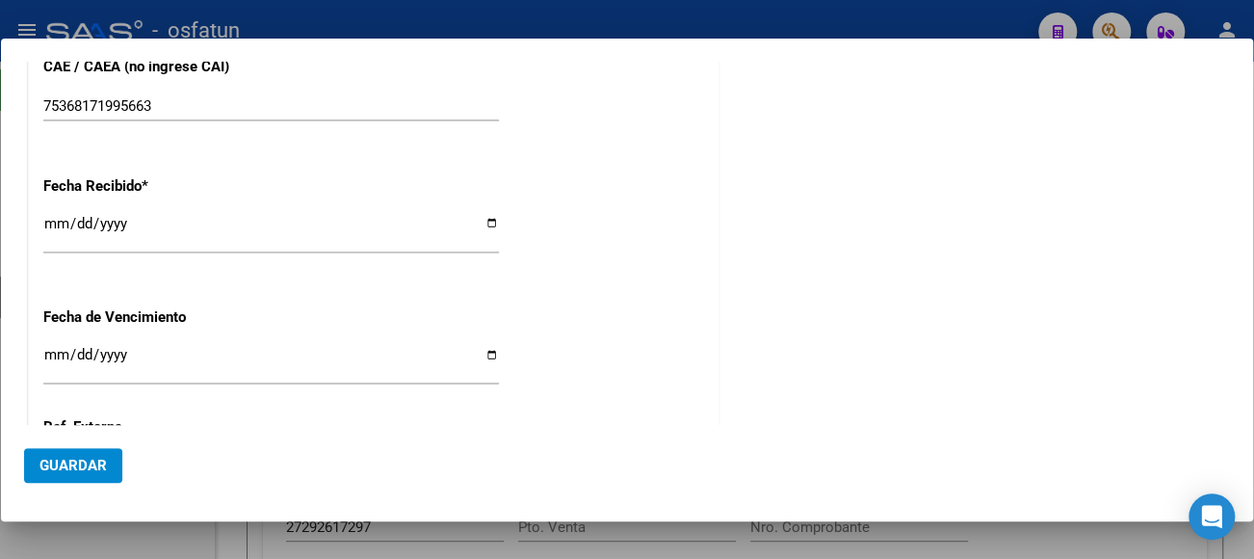
scroll to position [1307, 0]
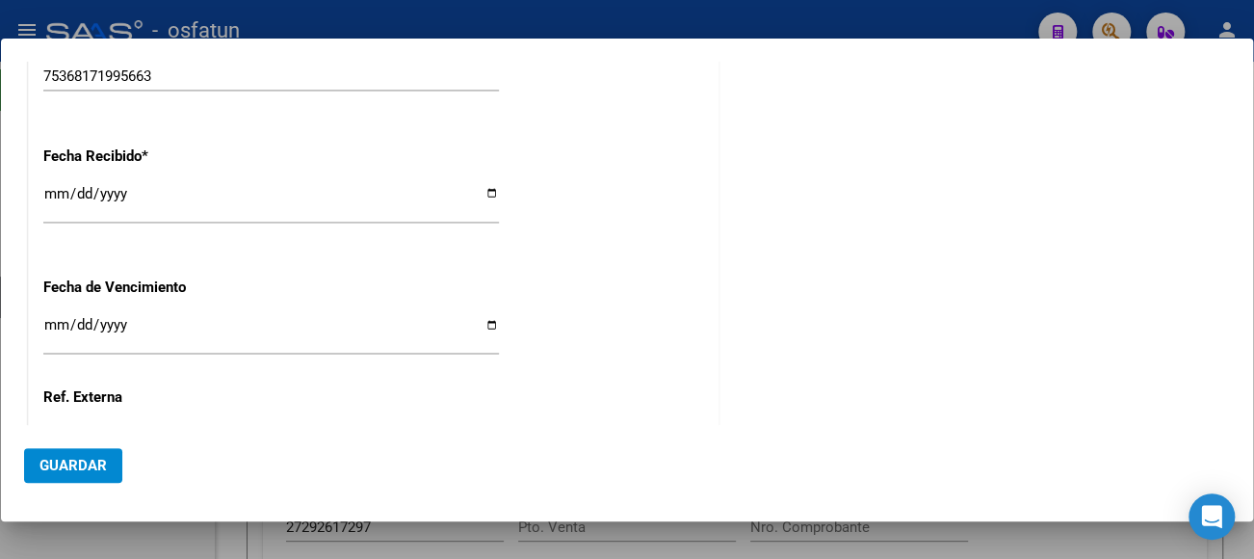
click at [79, 320] on input "Ingresar la fecha" at bounding box center [271, 332] width 456 height 31
click at [43, 319] on input "Ingresar la fecha" at bounding box center [271, 332] width 456 height 31
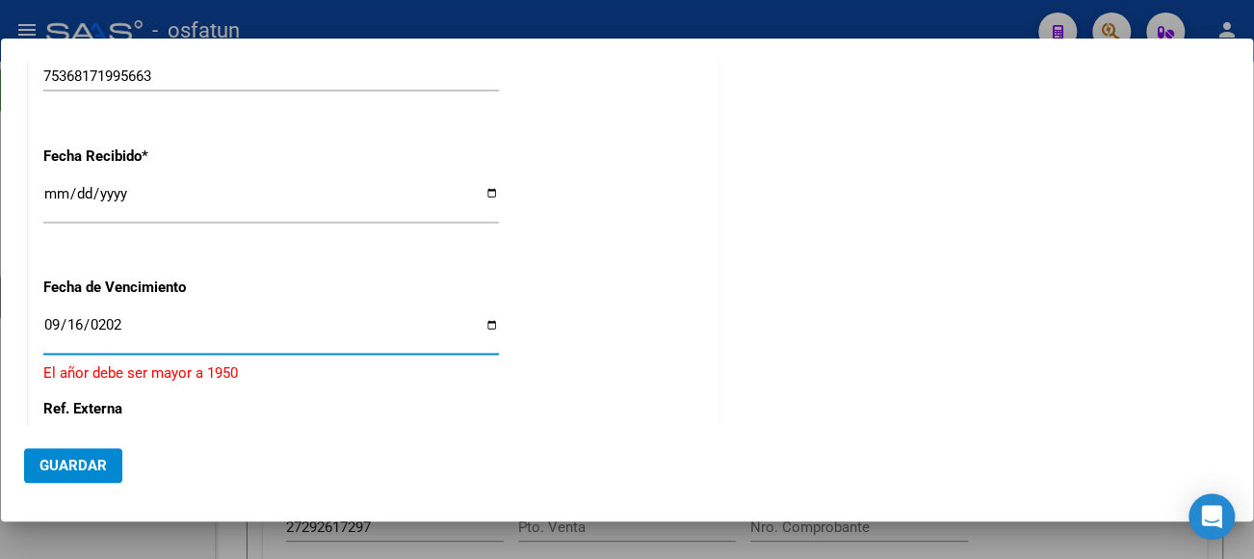
type input "[DATE]"
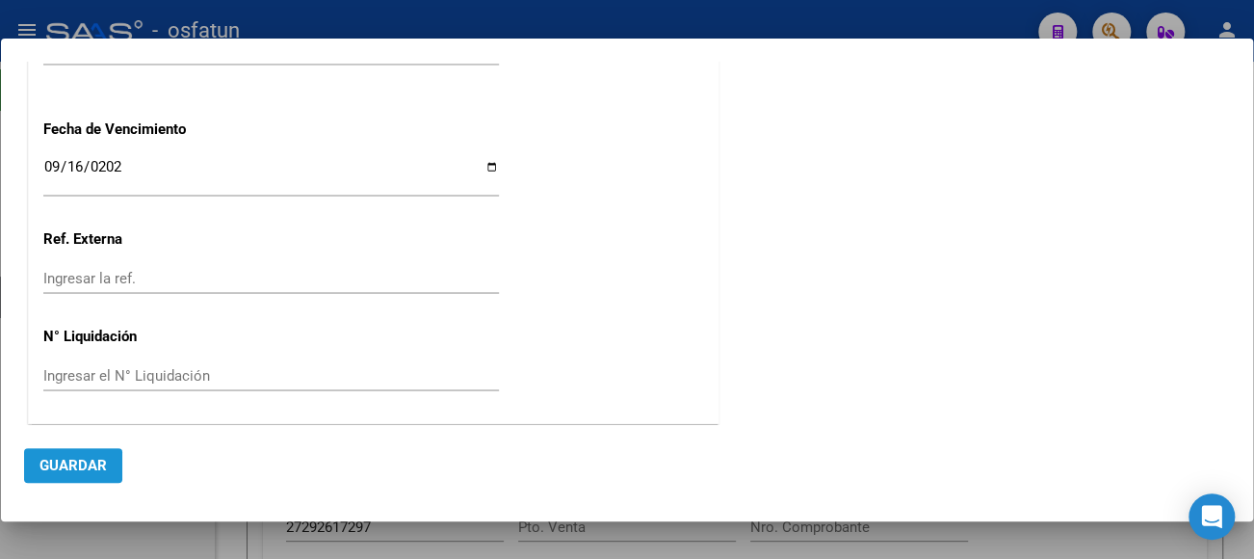
click at [83, 460] on span "Guardar" at bounding box center [72, 465] width 67 height 17
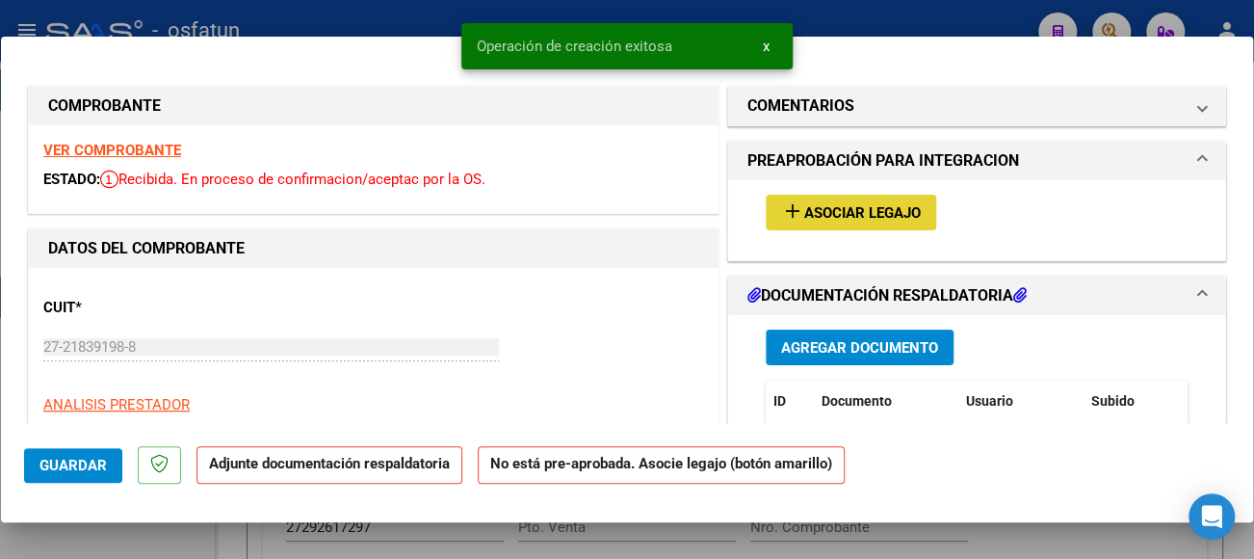
click at [915, 208] on button "add Asociar Legajo" at bounding box center [851, 213] width 170 height 36
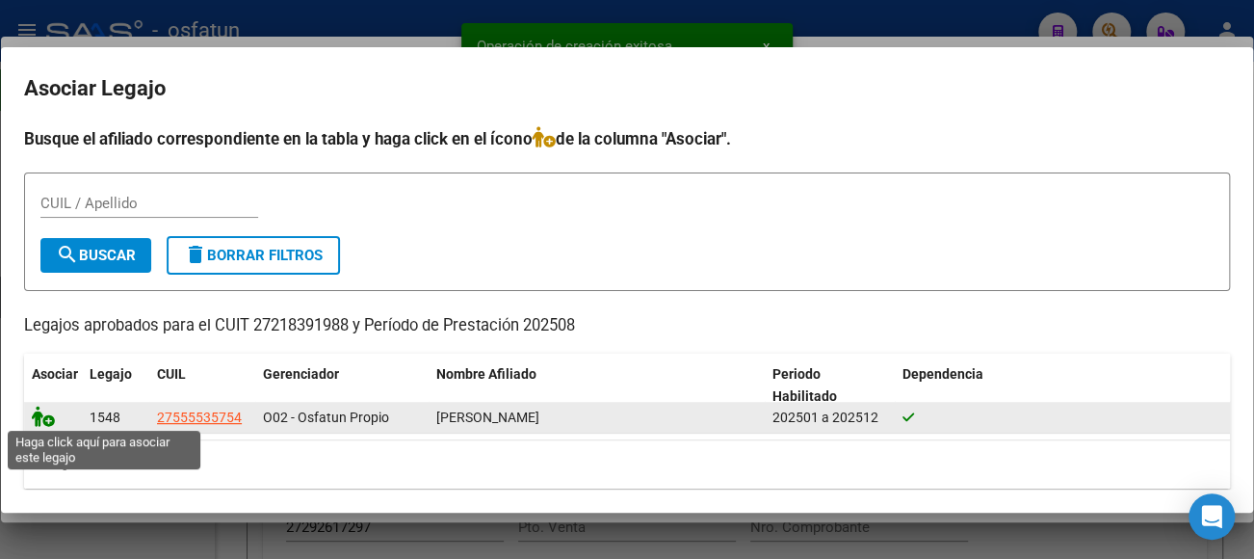
click at [47, 415] on icon at bounding box center [43, 415] width 23 height 21
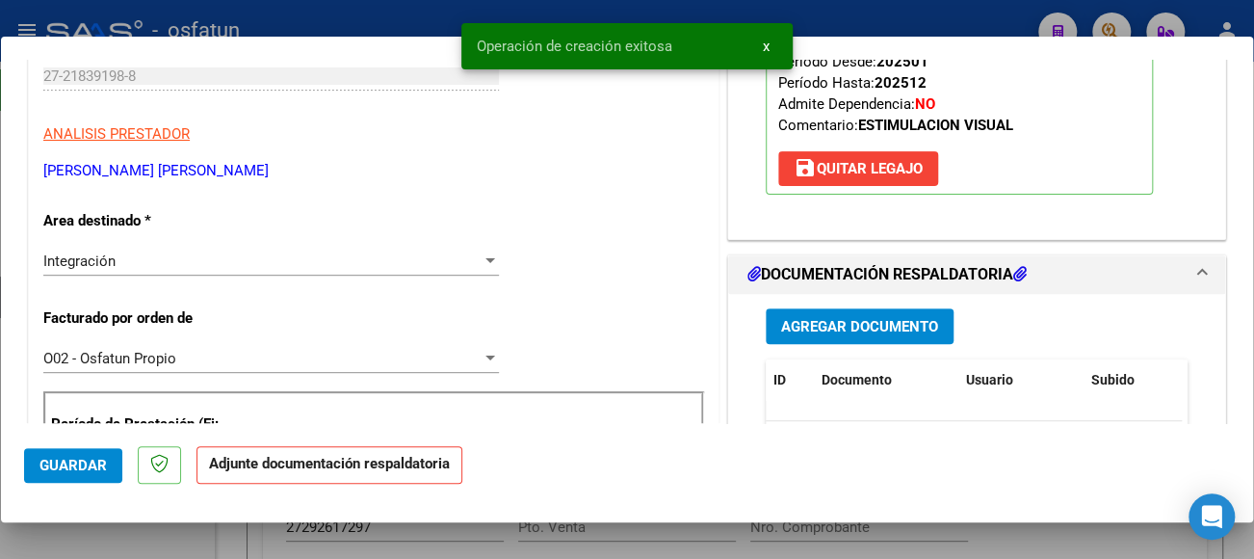
scroll to position [385, 0]
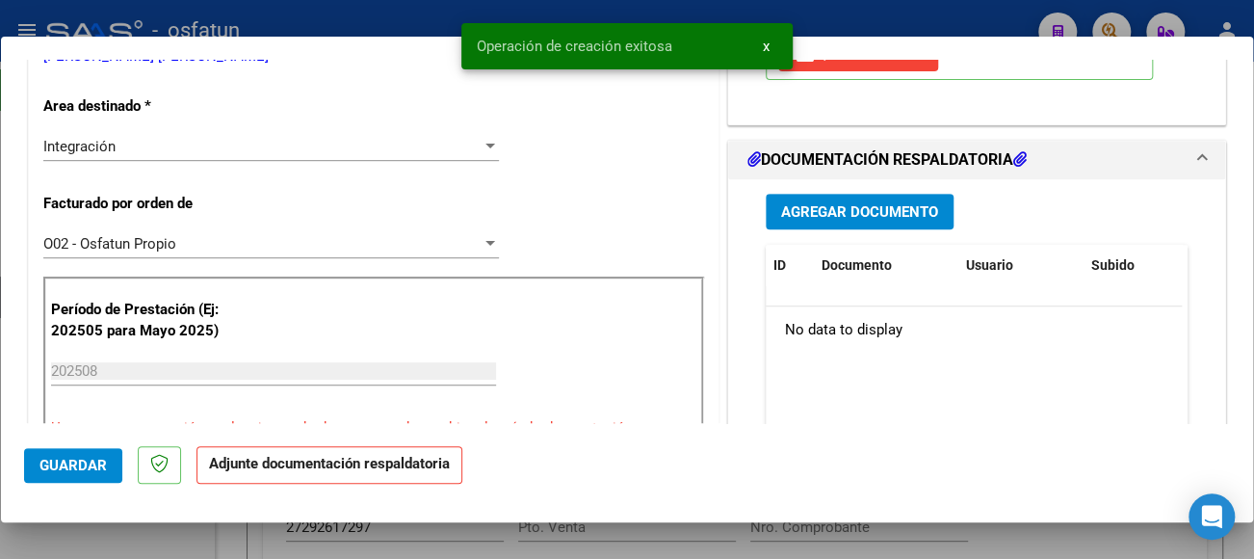
click at [869, 209] on span "Agregar Documento" at bounding box center [859, 211] width 157 height 17
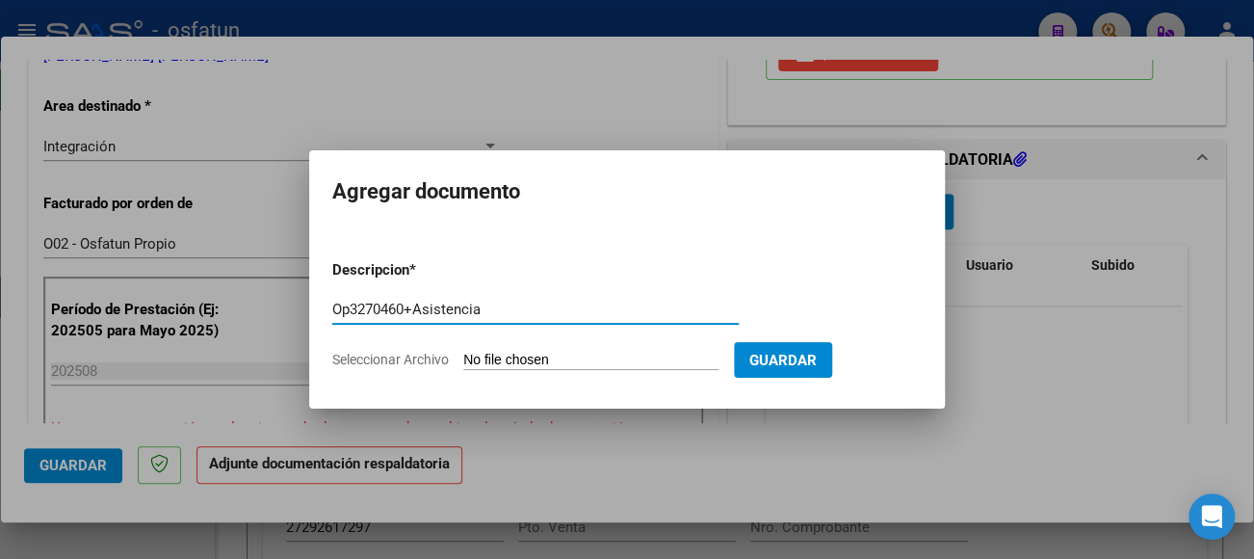
type input "Op3270460+Asistencia"
click at [611, 360] on input "Seleccionar Archivo" at bounding box center [590, 361] width 255 height 18
type input "C:\fakepath\CamScanner [DATE] 09.28.pdf"
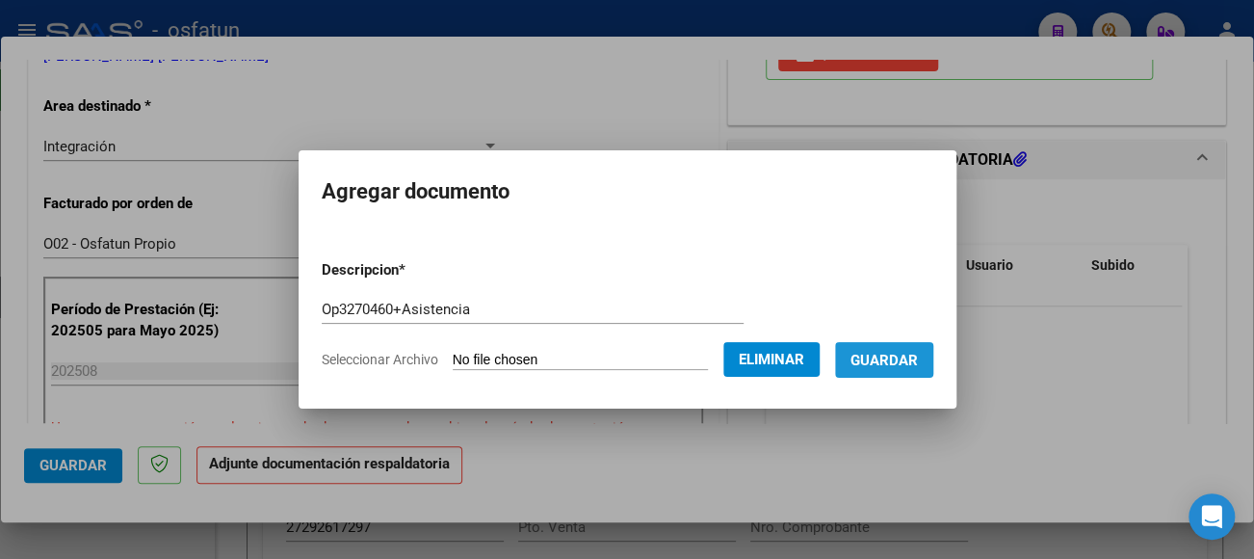
drag, startPoint x: 914, startPoint y: 356, endPoint x: 912, endPoint y: 375, distance: 18.4
click at [912, 360] on span "Guardar" at bounding box center [883, 360] width 67 height 17
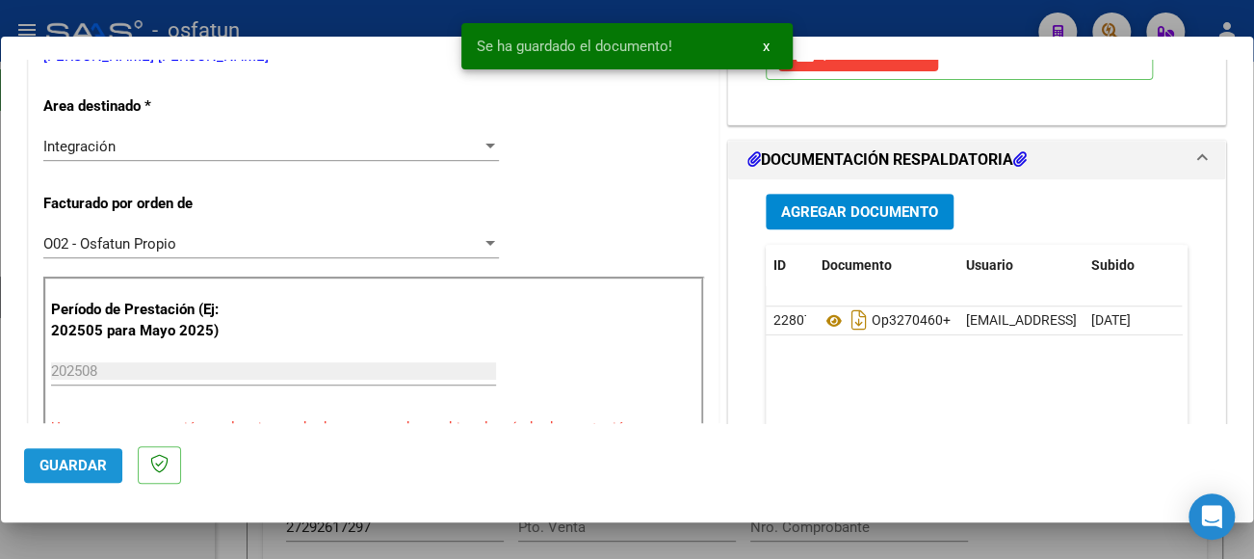
drag, startPoint x: 99, startPoint y: 462, endPoint x: 115, endPoint y: 481, distance: 23.9
click at [99, 466] on span "Guardar" at bounding box center [72, 465] width 67 height 17
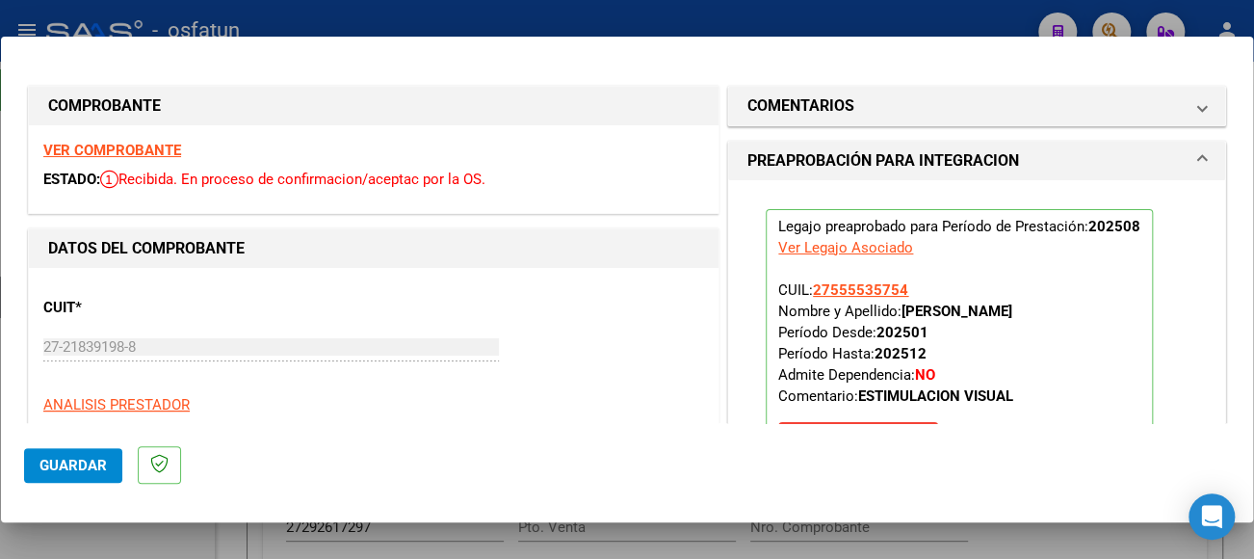
scroll to position [0, 0]
type input "$ 0,00"
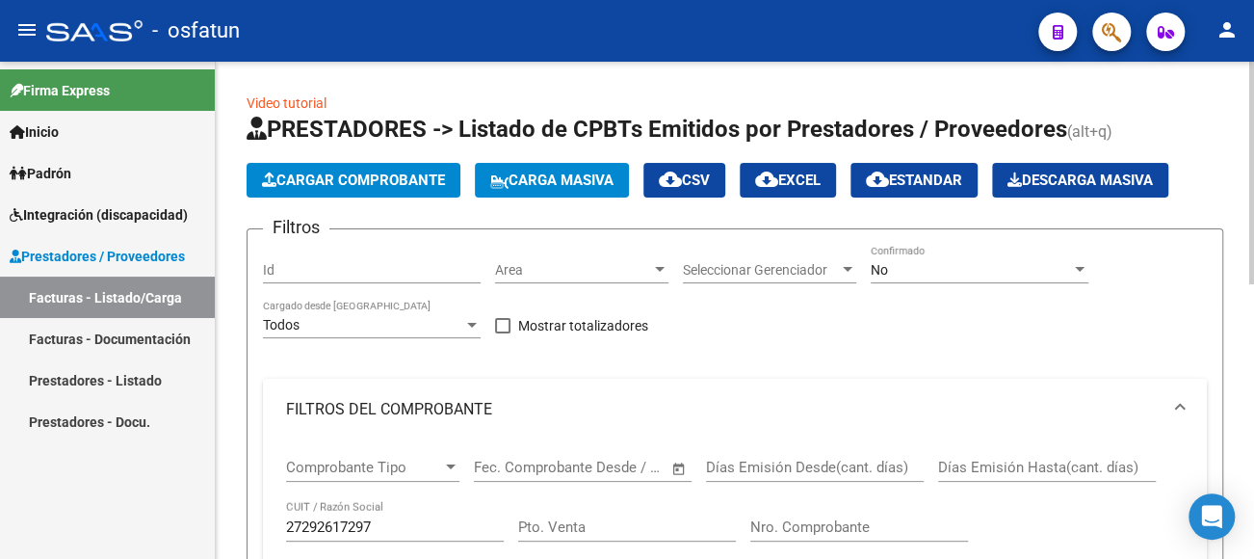
scroll to position [96, 0]
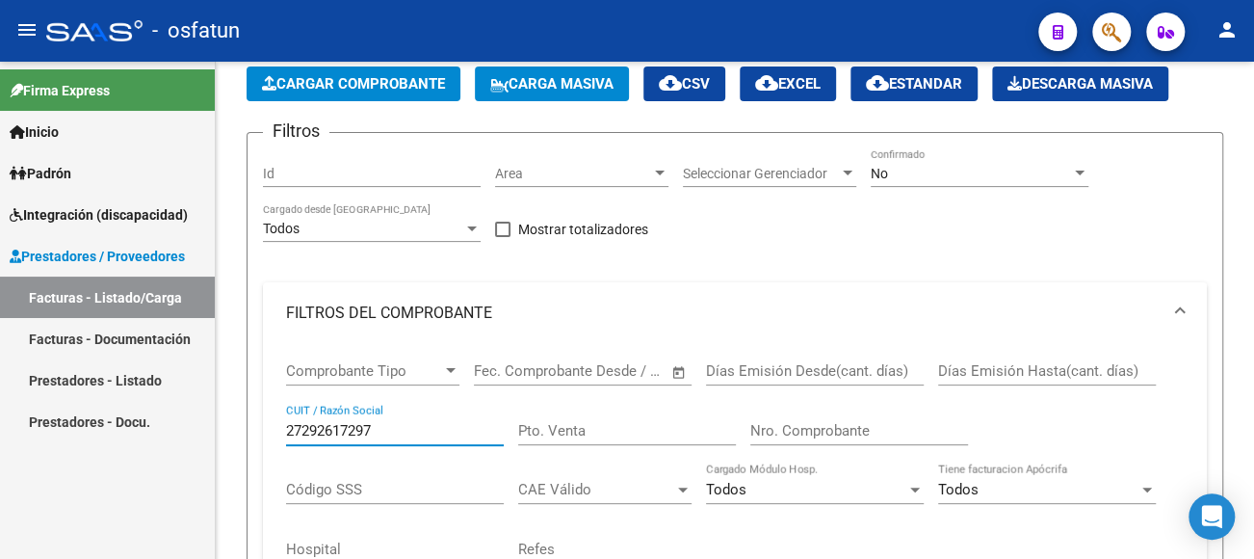
drag, startPoint x: 407, startPoint y: 437, endPoint x: 142, endPoint y: 428, distance: 266.0
click at [142, 428] on mat-sidenav-container "Firma Express Inicio Instructivos Contacto OS Padrón Análisis Afiliado Integrac…" at bounding box center [627, 310] width 1254 height 497
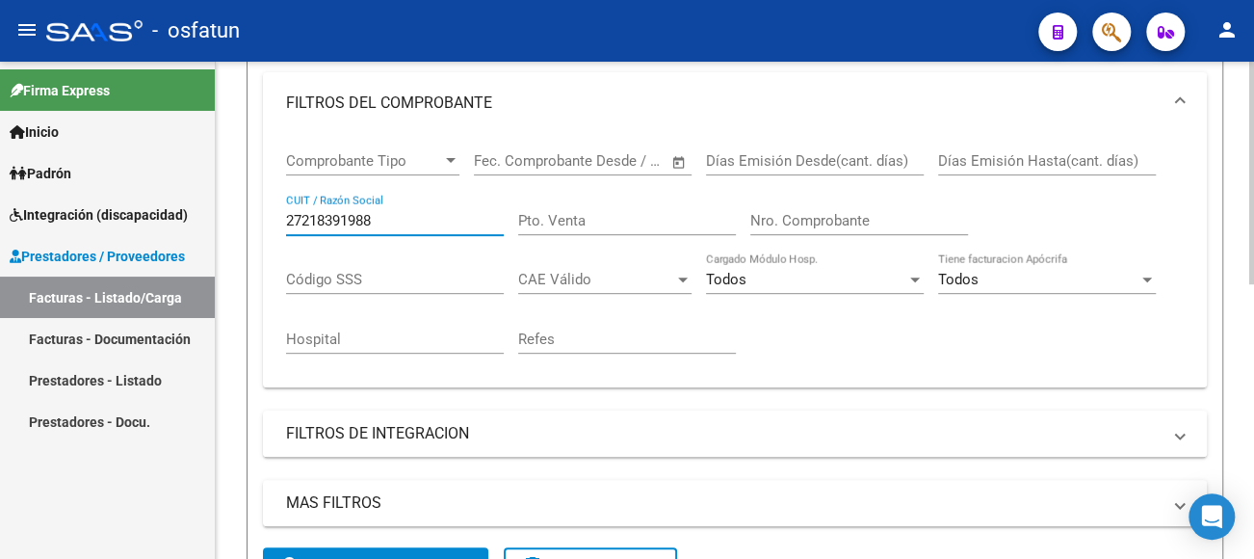
scroll to position [385, 0]
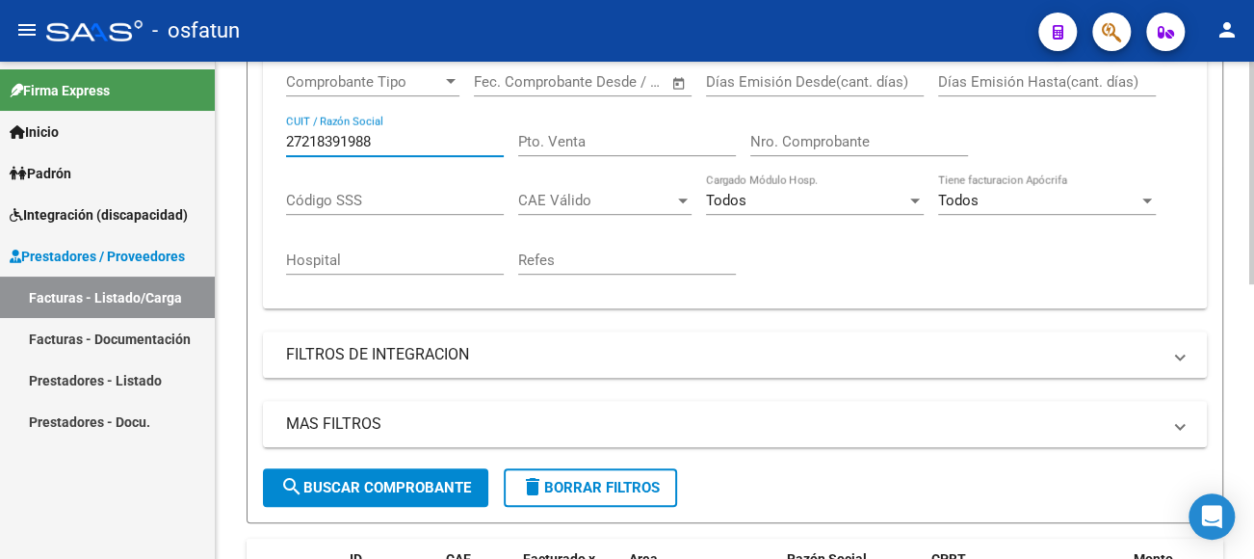
type input "27218391988"
click at [436, 487] on span "search Buscar Comprobante" at bounding box center [375, 487] width 191 height 17
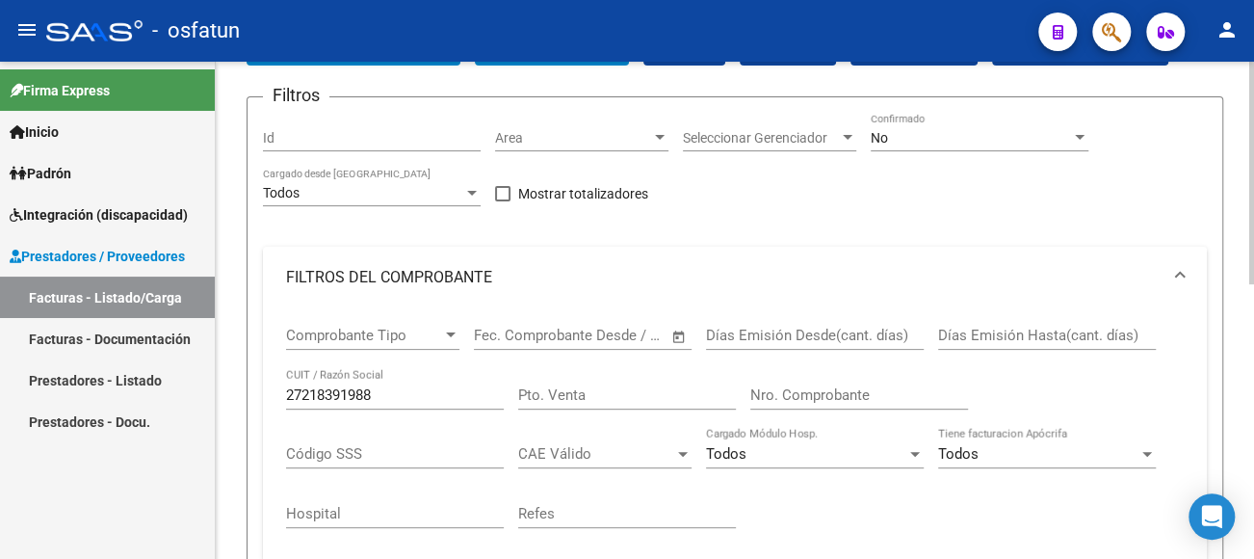
scroll to position [0, 0]
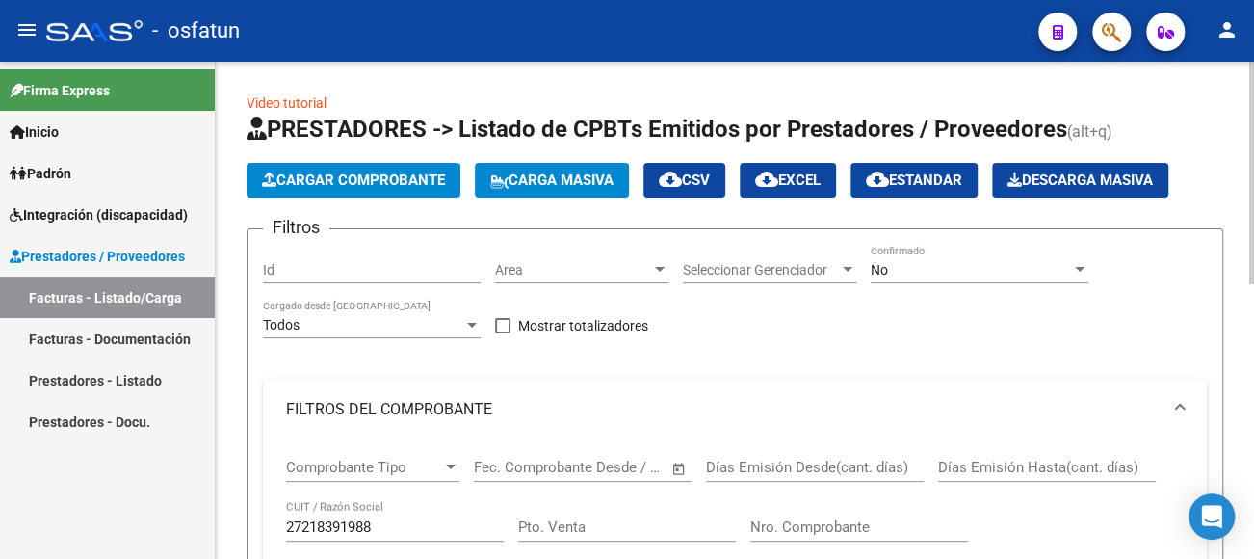
click at [400, 181] on span "Cargar Comprobante" at bounding box center [353, 179] width 183 height 17
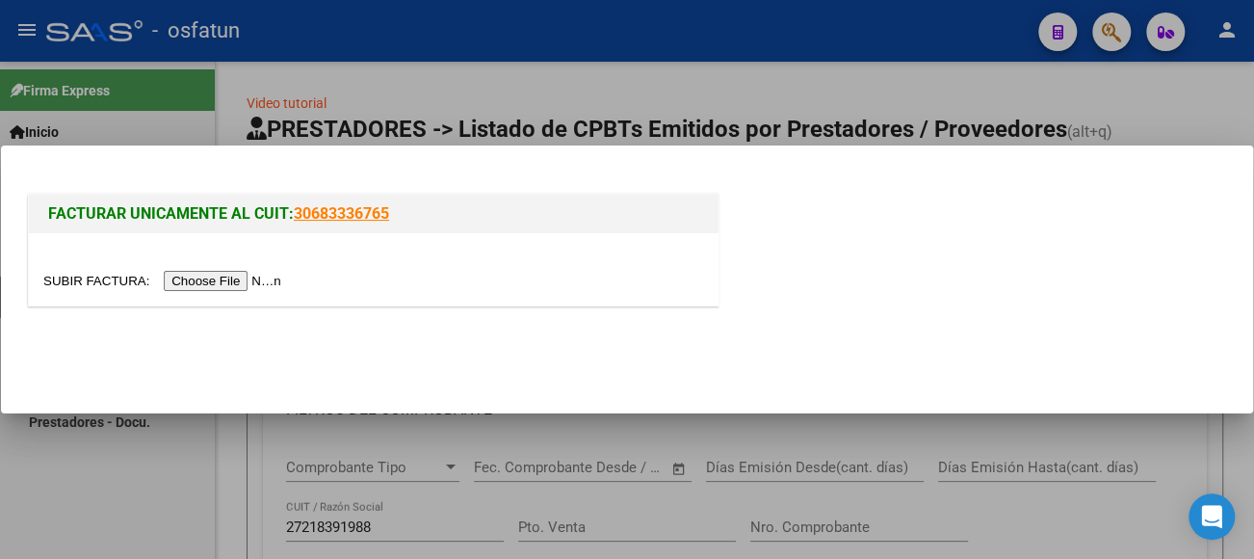
click at [256, 275] on input "file" at bounding box center [165, 281] width 244 height 20
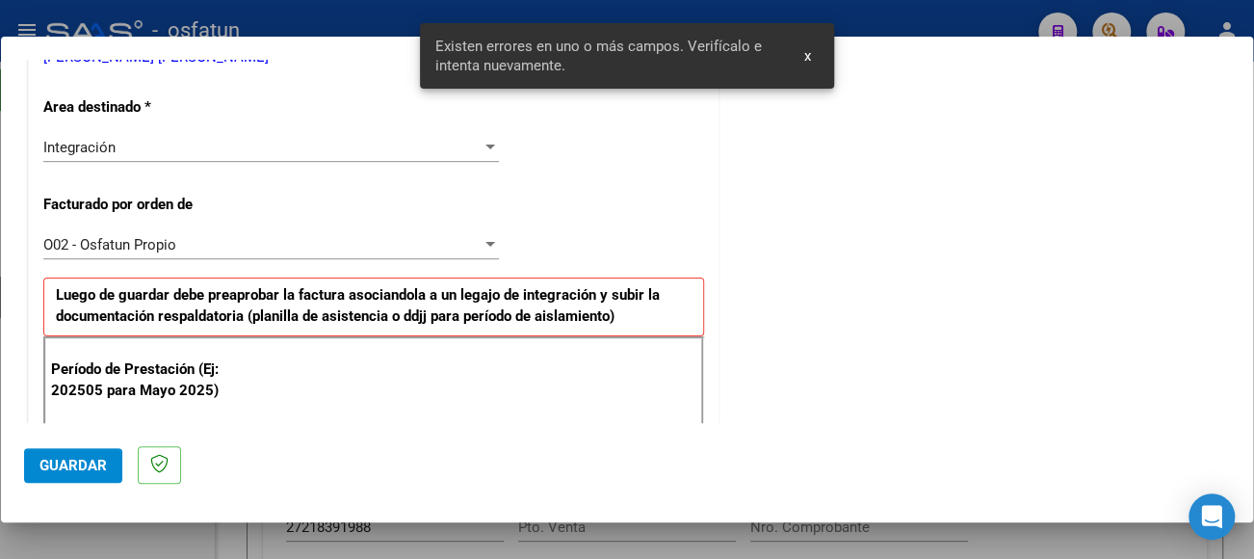
scroll to position [452, 0]
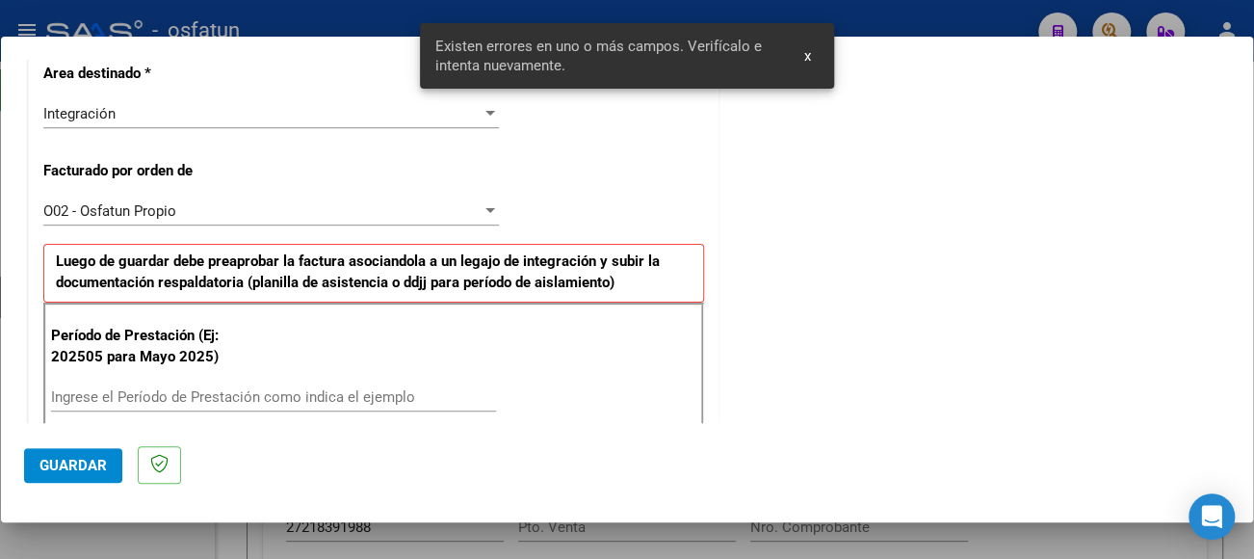
click at [231, 384] on div "Ingrese el Período de Prestación como indica el ejemplo" at bounding box center [273, 396] width 445 height 29
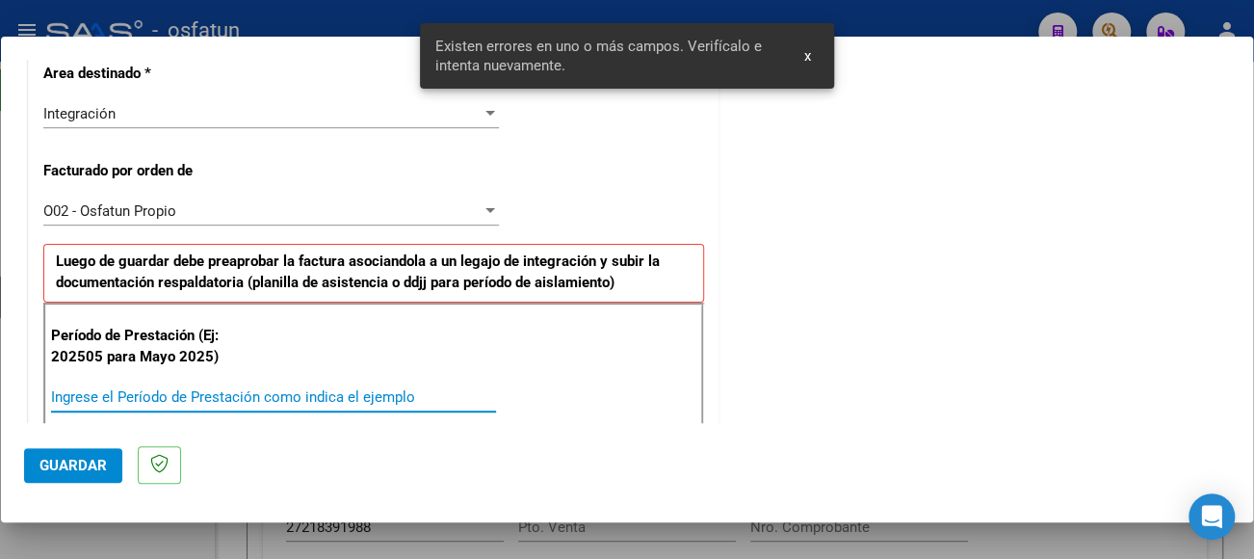
drag, startPoint x: 232, startPoint y: 415, endPoint x: 234, endPoint y: 405, distance: 10.8
click at [234, 405] on div "Ingrese el Período de Prestación como indica el ejemplo" at bounding box center [273, 405] width 445 height 47
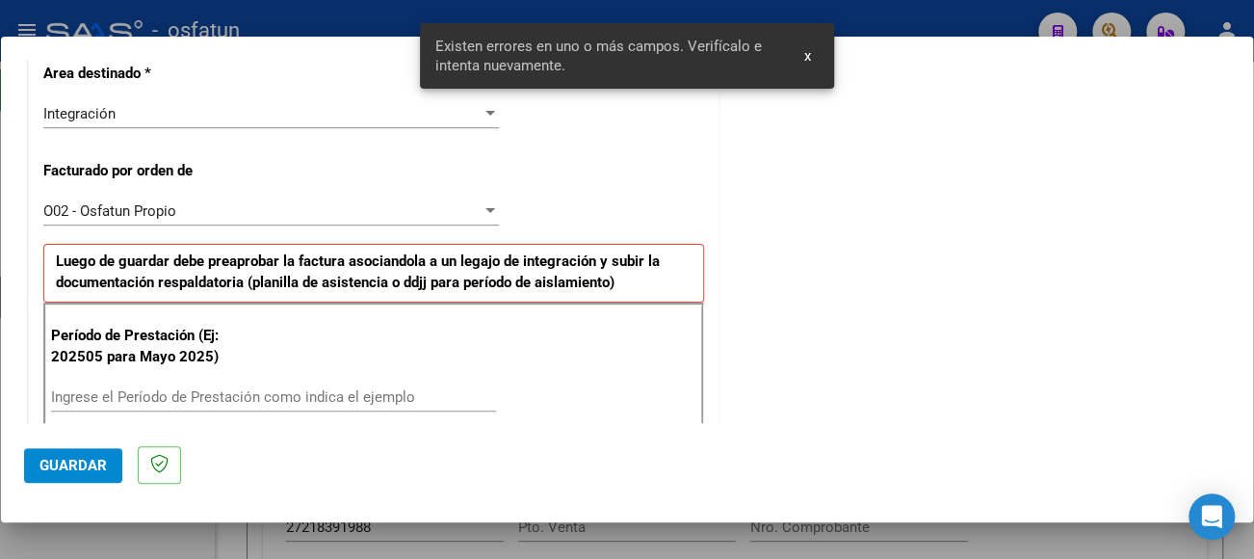
click at [236, 400] on input "Ingrese el Período de Prestación como indica el ejemplo" at bounding box center [273, 396] width 445 height 17
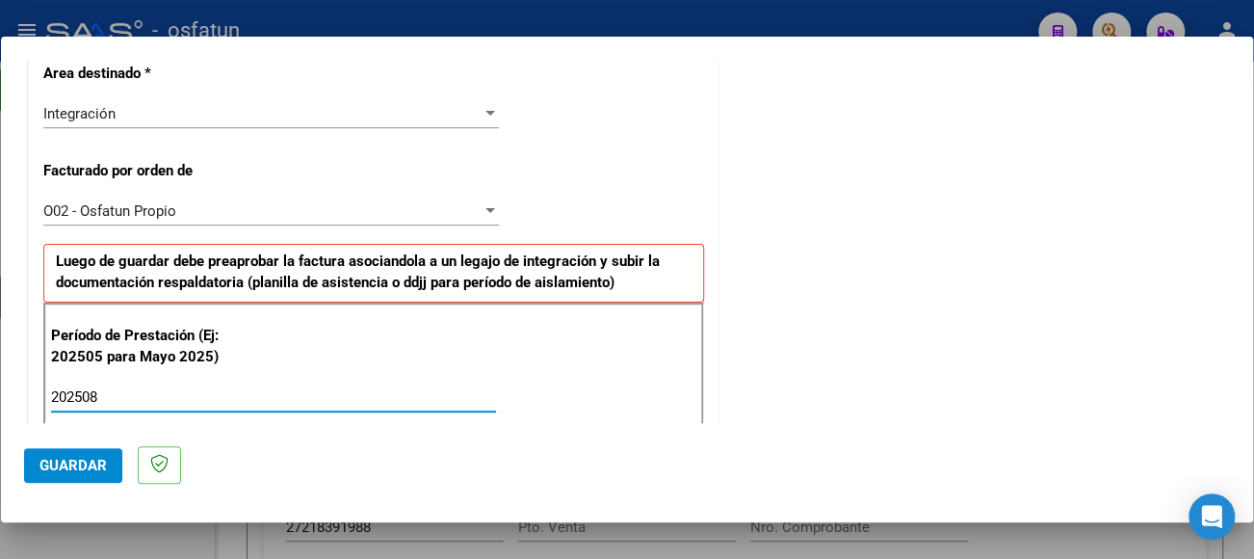
type input "202508"
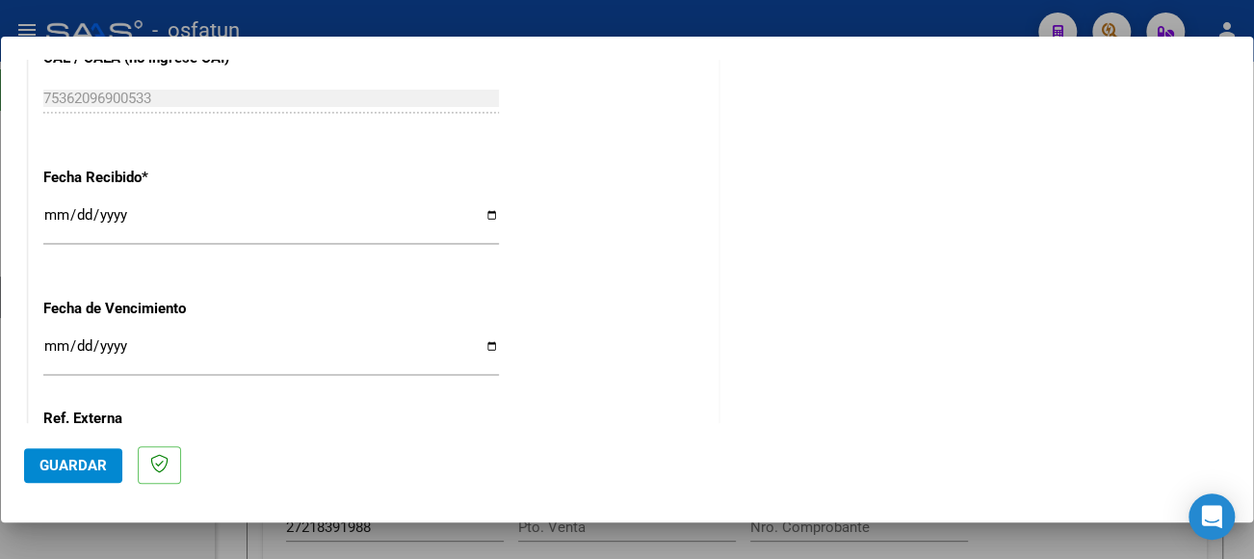
scroll to position [1415, 0]
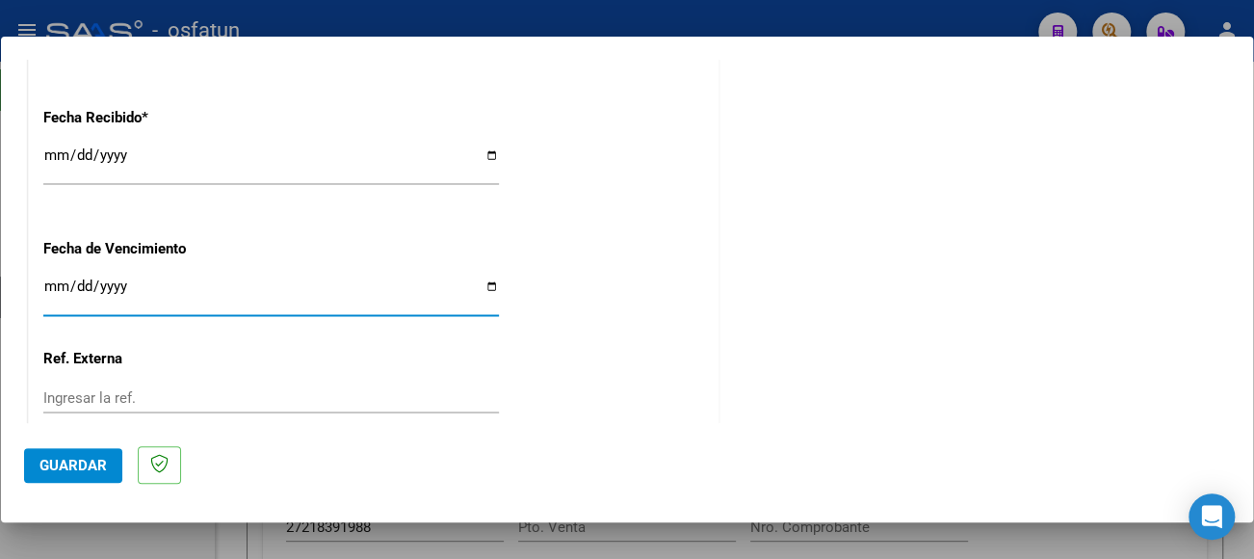
click at [54, 285] on input "Ingresar la fecha" at bounding box center [271, 293] width 456 height 31
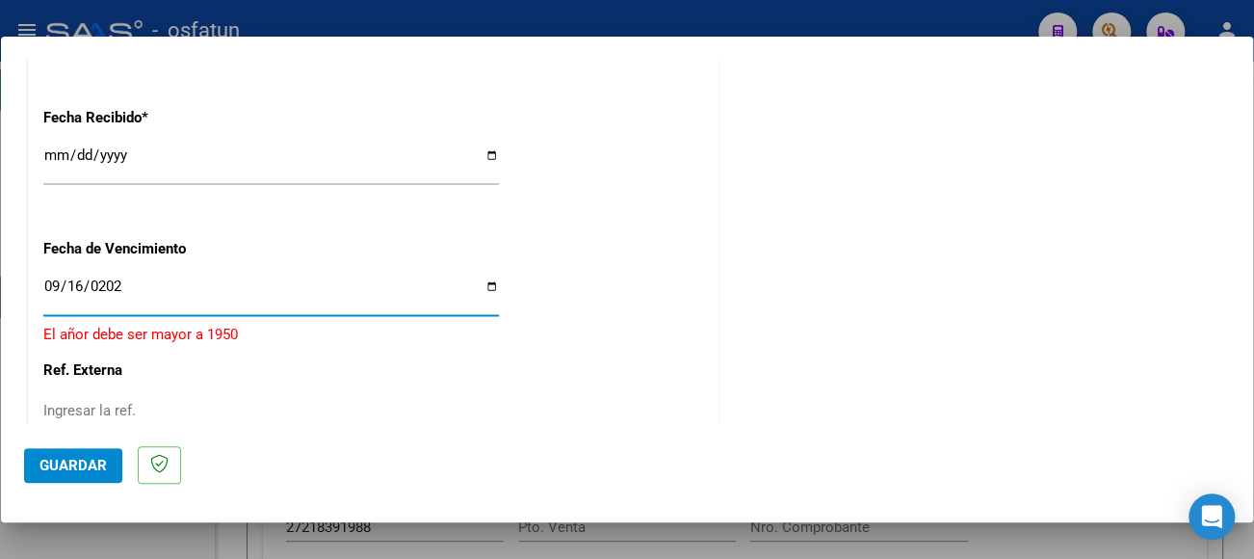
type input "[DATE]"
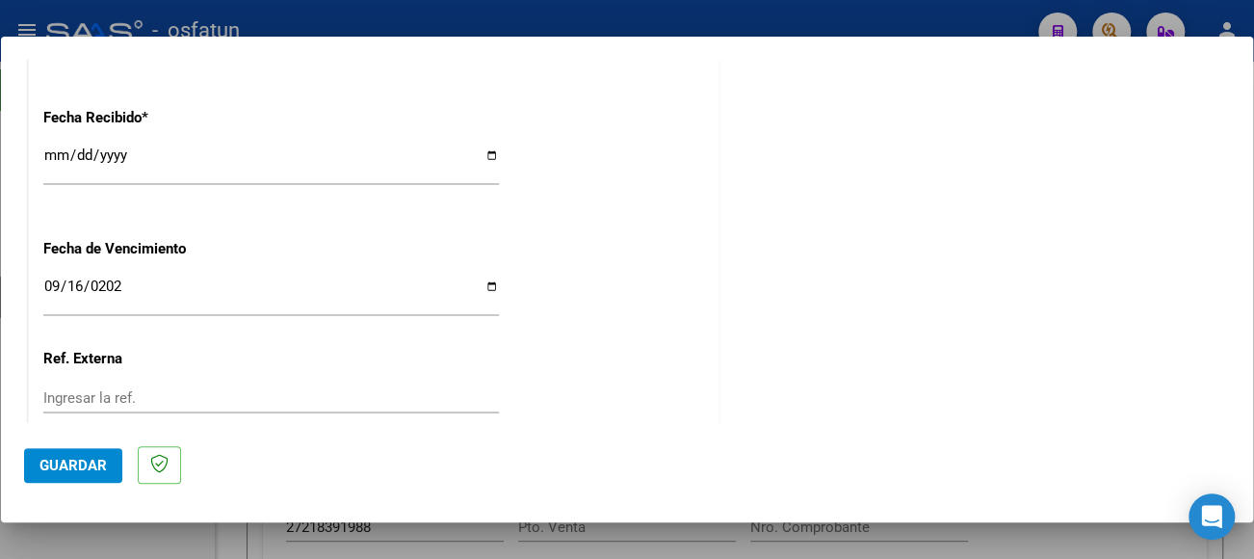
scroll to position [1536, 0]
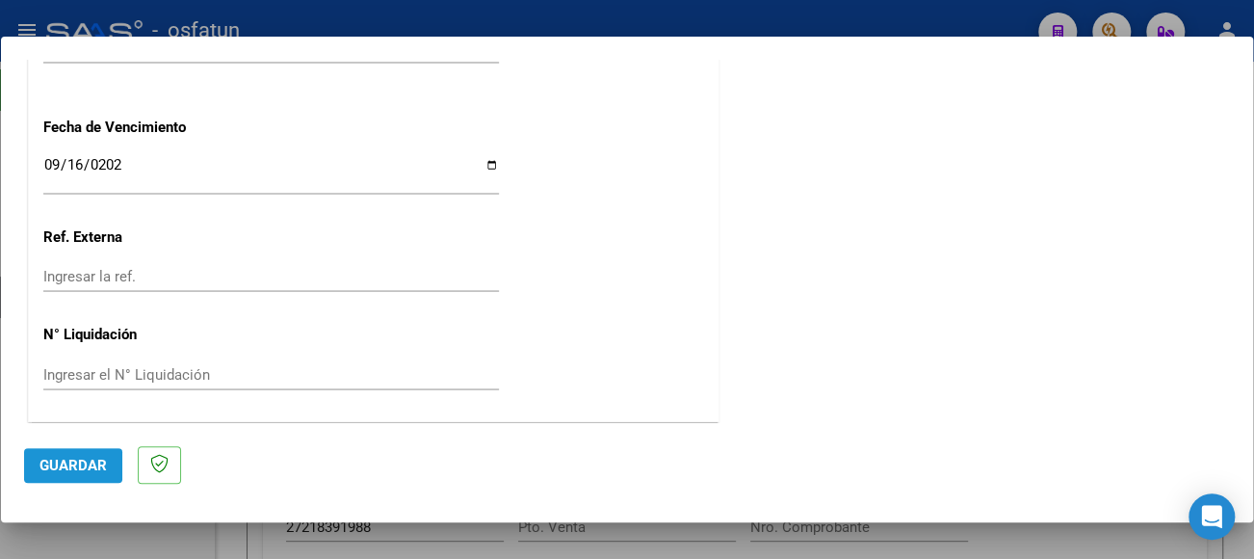
click at [79, 449] on button "Guardar" at bounding box center [73, 465] width 98 height 35
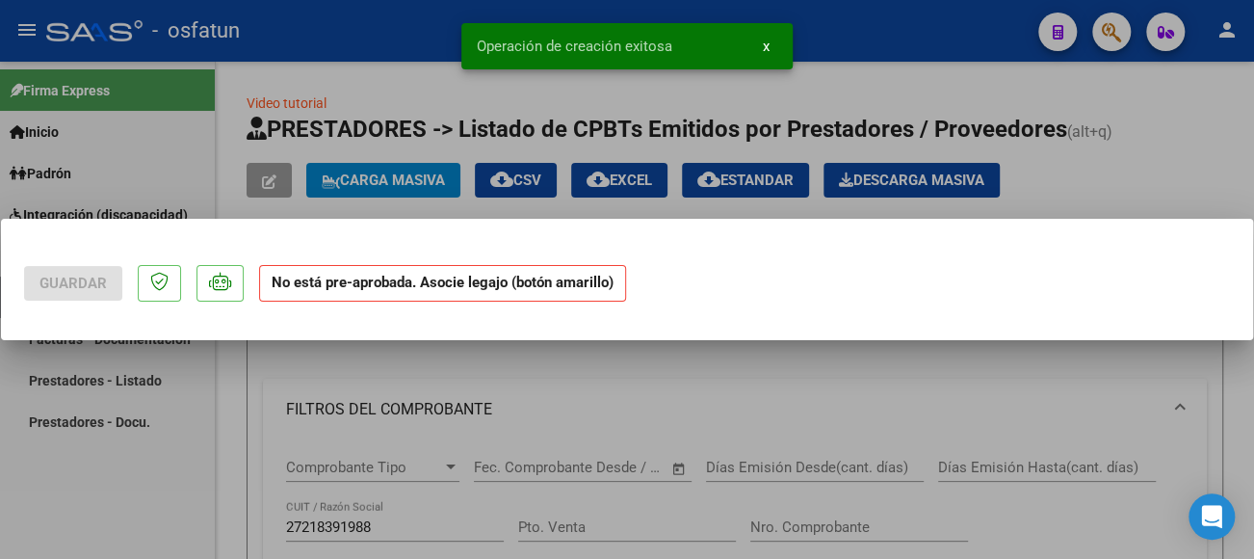
scroll to position [0, 0]
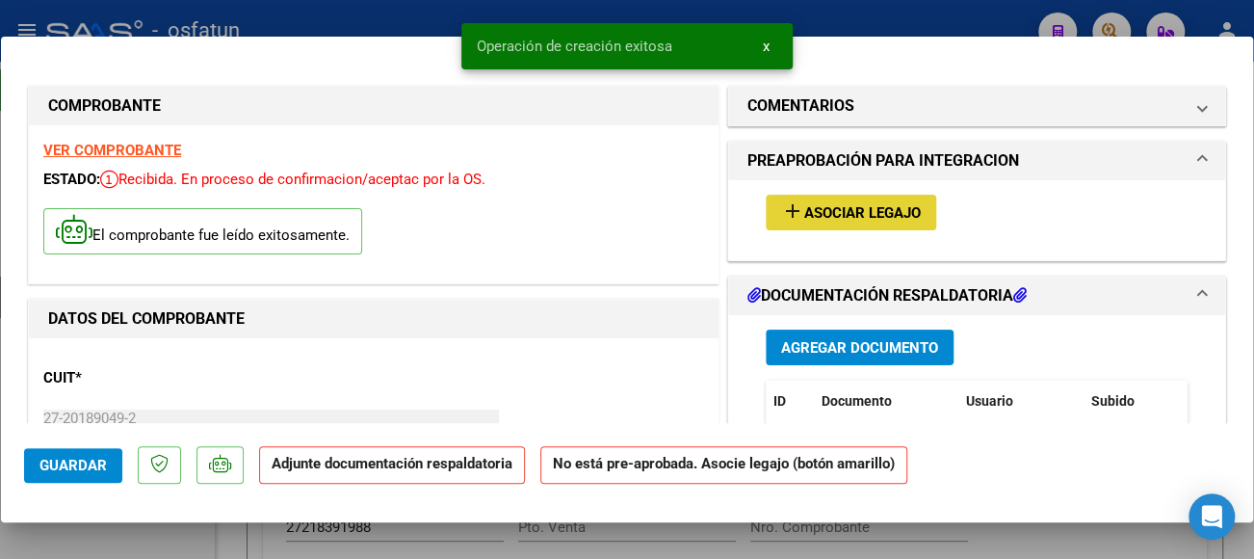
click at [844, 204] on span "Asociar Legajo" at bounding box center [862, 212] width 117 height 17
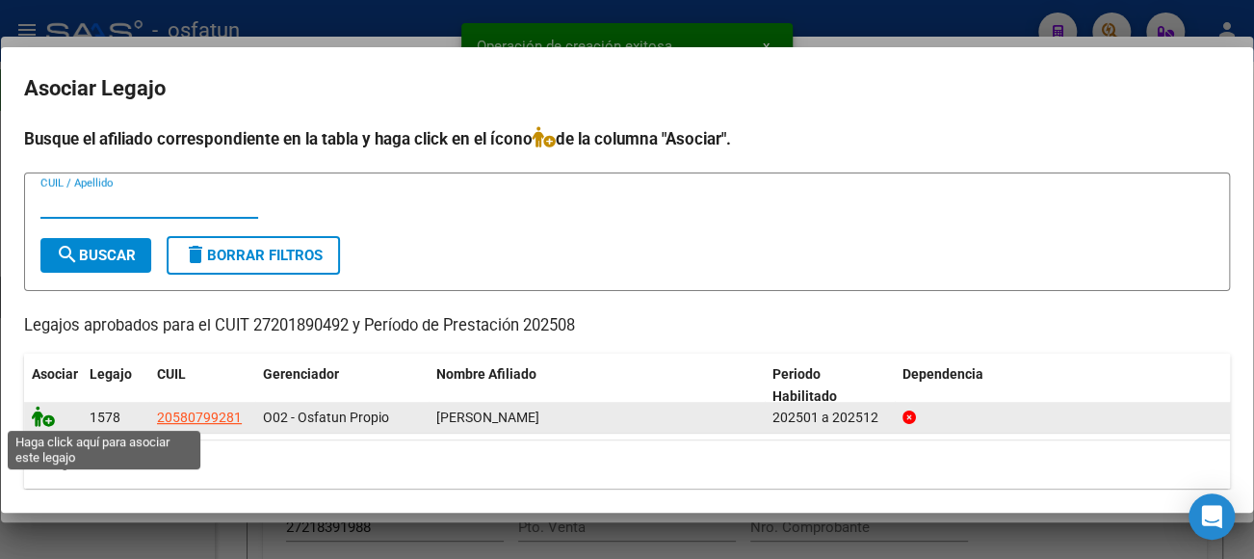
click at [39, 412] on icon at bounding box center [43, 415] width 23 height 21
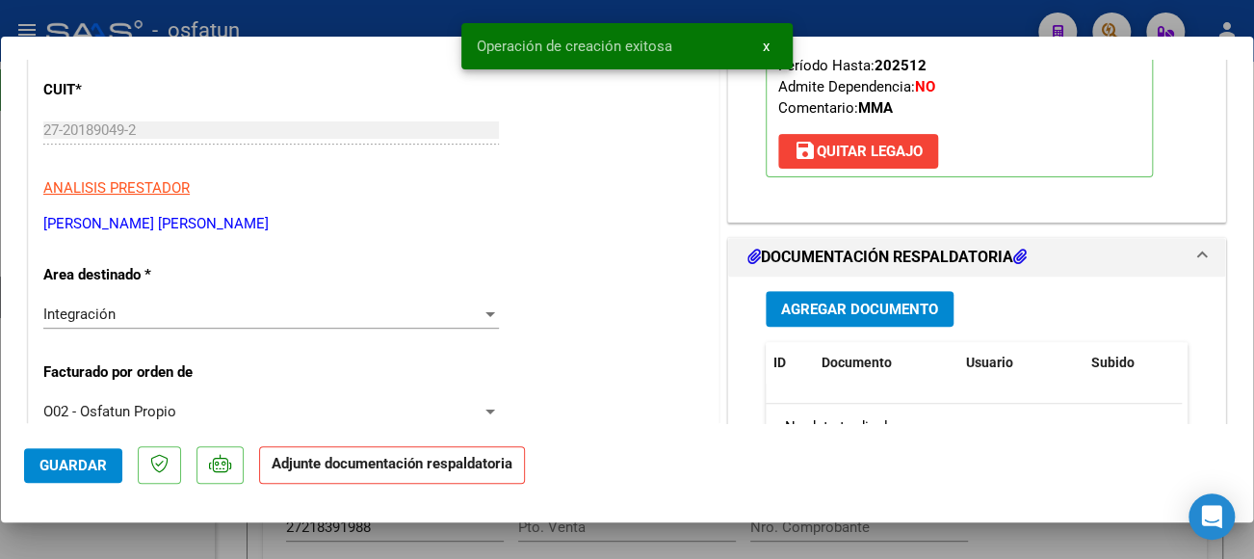
scroll to position [289, 0]
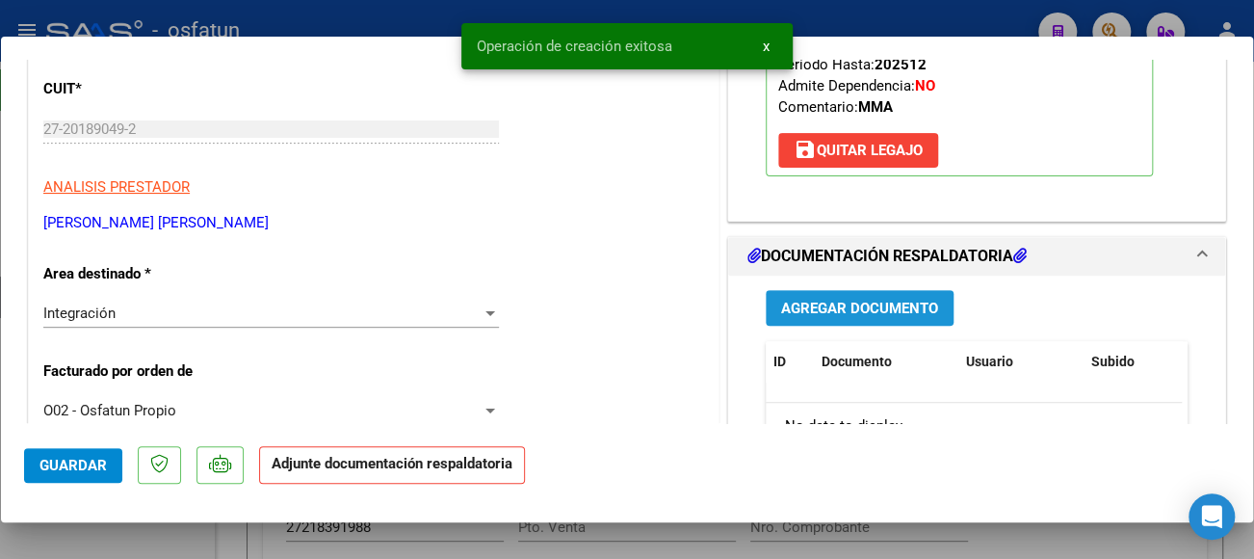
click at [841, 312] on span "Agregar Documento" at bounding box center [859, 308] width 157 height 17
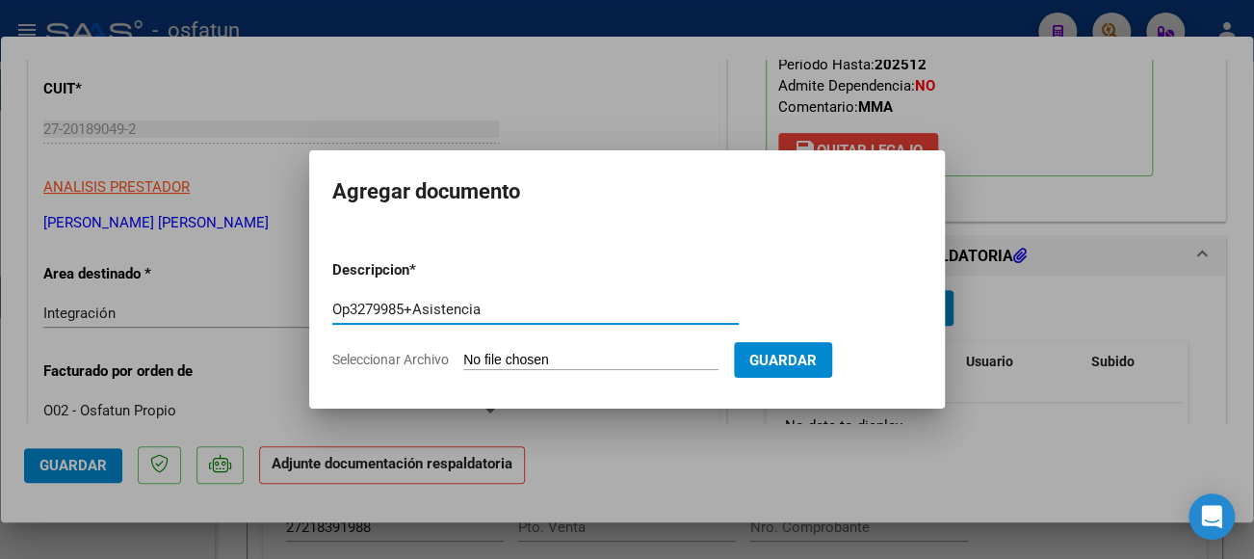
type input "Op3279985+Asistencia"
click at [612, 360] on input "Seleccionar Archivo" at bounding box center [590, 361] width 255 height 18
type input "C:\fakepath\CamScanner [DATE] 09.30.pdf"
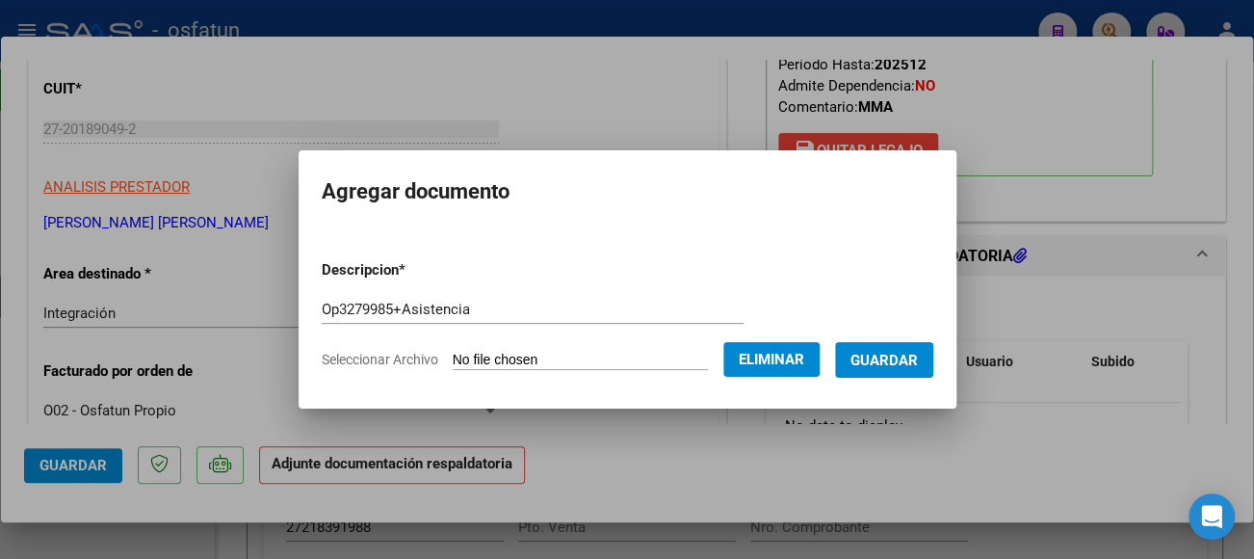
click at [913, 356] on span "Guardar" at bounding box center [883, 360] width 67 height 17
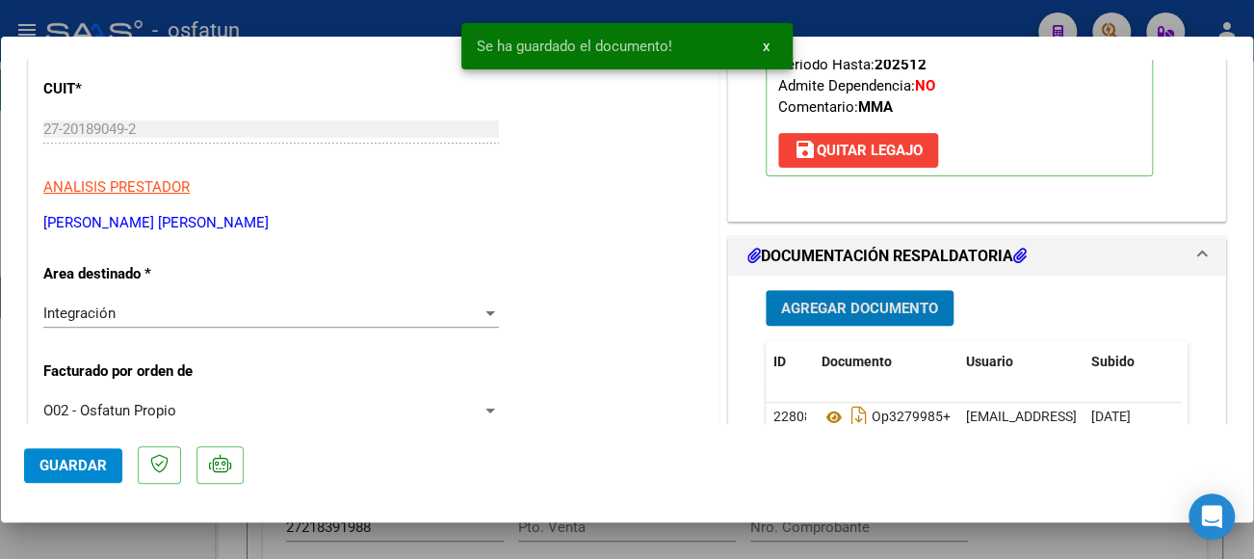
click at [85, 458] on span "Guardar" at bounding box center [72, 465] width 67 height 17
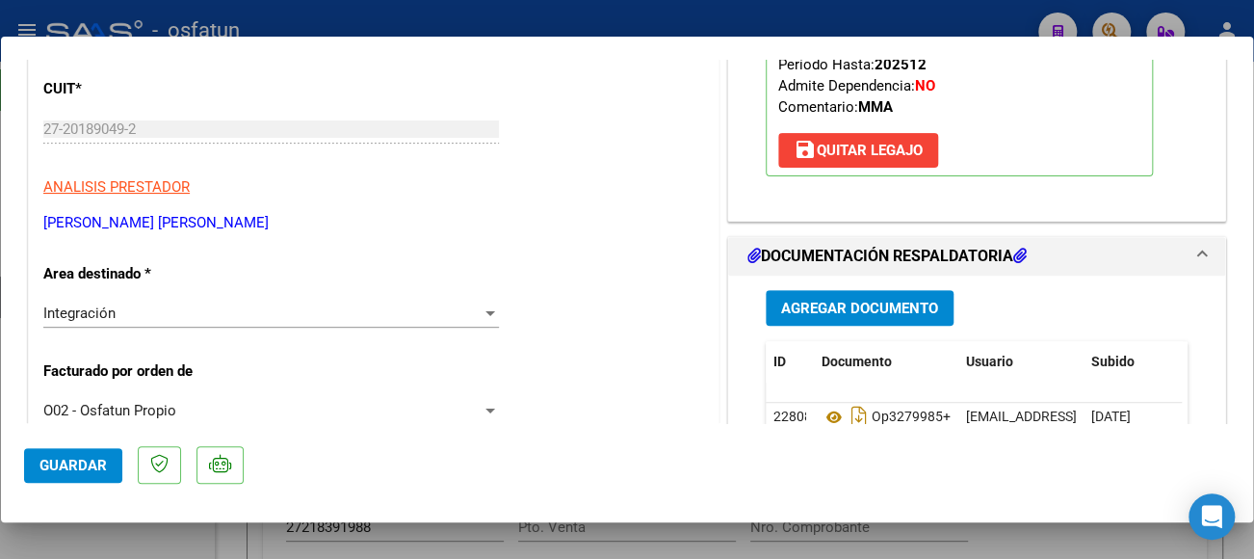
click at [764, 51] on mat-dialog-container "COMPROBANTE VER COMPROBANTE ESTADO: Recibida. En proceso de confirmacion/acepta…" at bounding box center [627, 279] width 1252 height 485
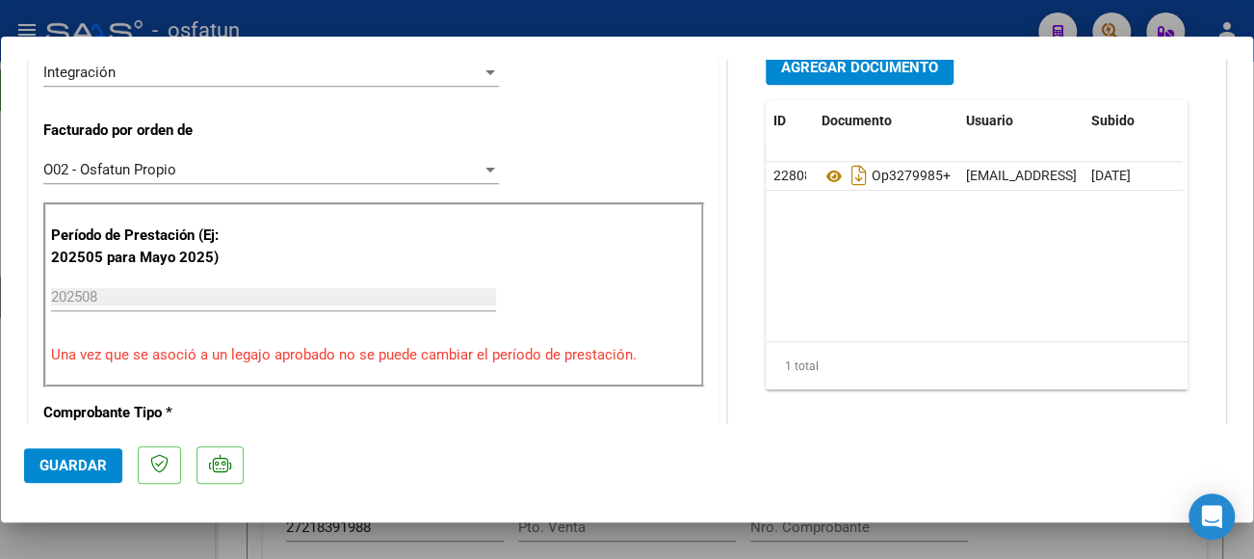
scroll to position [578, 0]
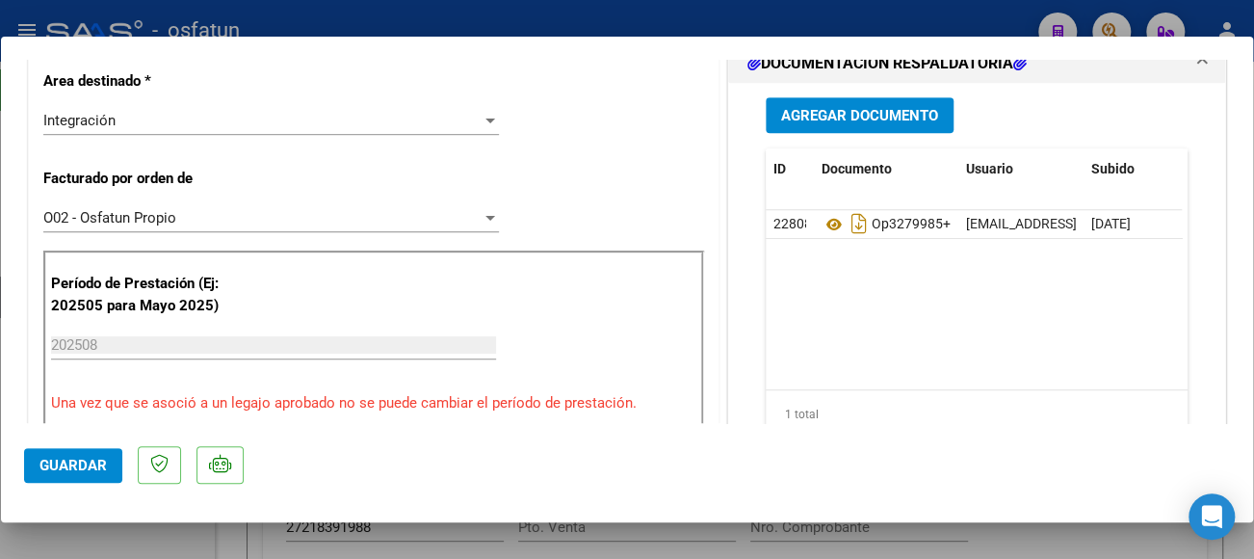
type input "$ 0,00"
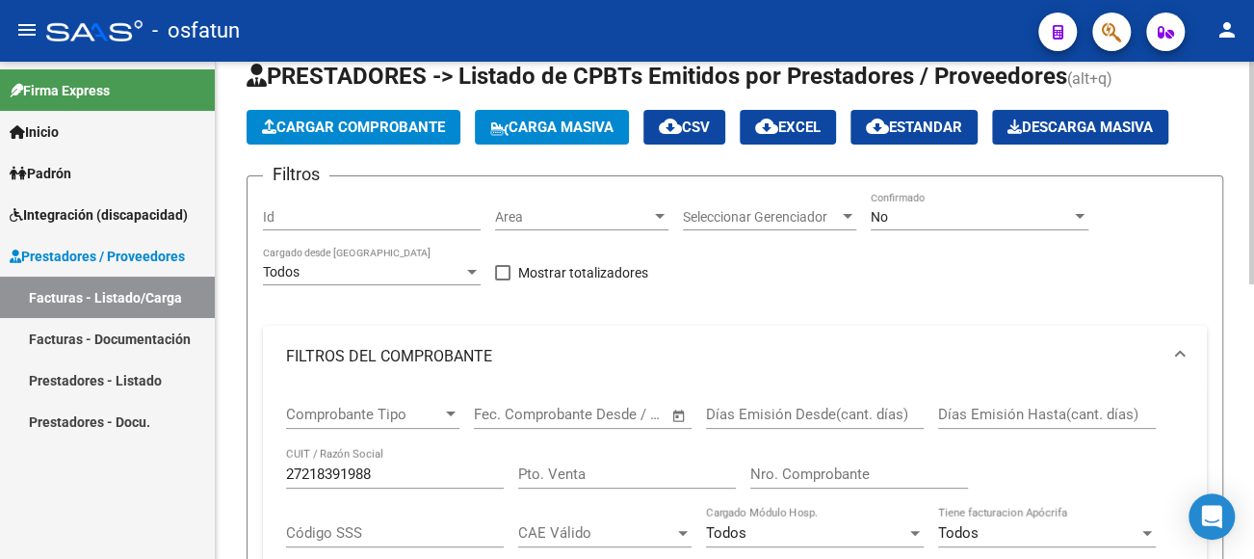
scroll to position [96, 0]
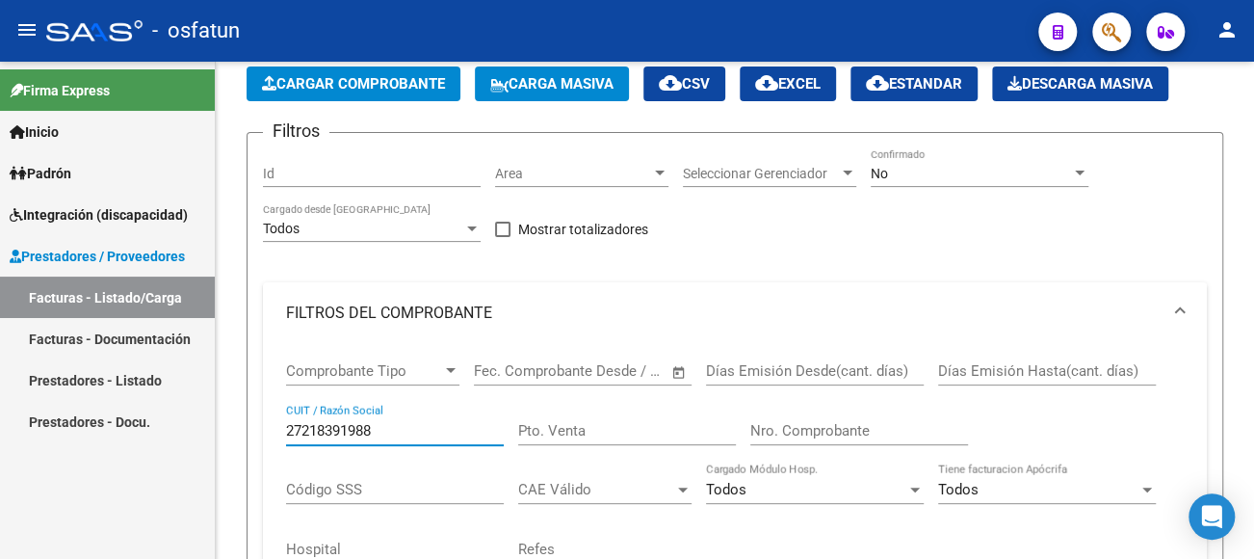
drag, startPoint x: 401, startPoint y: 431, endPoint x: 158, endPoint y: 394, distance: 245.6
click at [167, 397] on mat-sidenav-container "Firma Express Inicio Instructivos Contacto OS Padrón Análisis Afiliado Integrac…" at bounding box center [627, 310] width 1254 height 497
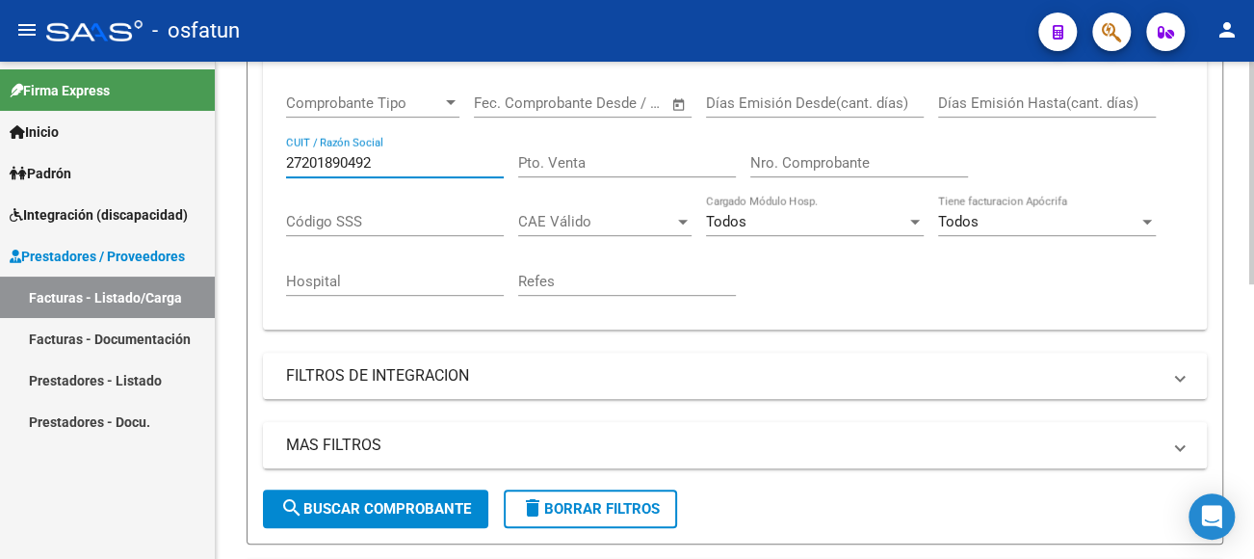
scroll to position [482, 0]
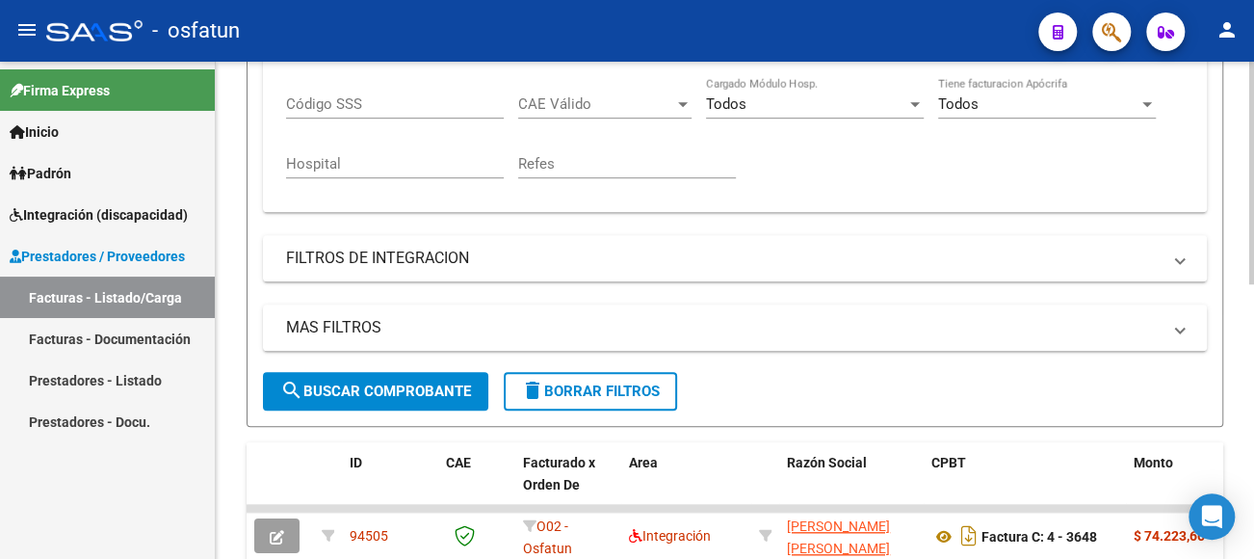
type input "27201890492"
click at [420, 380] on button "search Buscar Comprobante" at bounding box center [375, 391] width 225 height 39
